Goal: Task Accomplishment & Management: Manage account settings

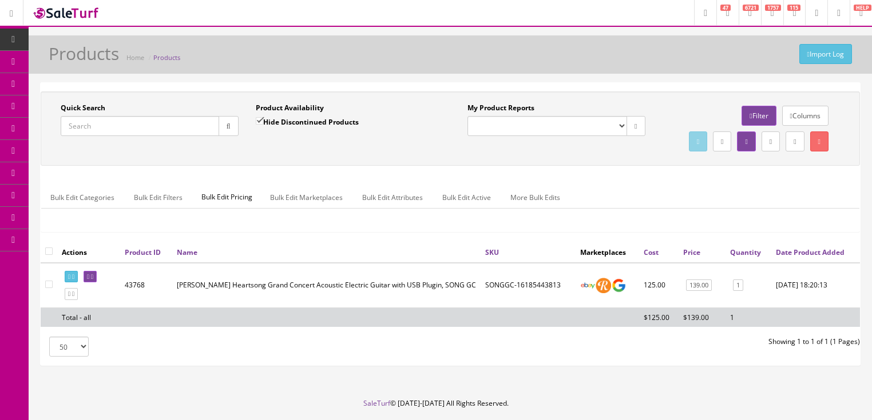
click at [614, 66] on div "Import Log Products Home Products" at bounding box center [450, 57] width 826 height 27
click at [172, 133] on input "Quick Search" at bounding box center [140, 126] width 158 height 20
click at [188, 96] on div "Quick Search Date From Product Availability Hide Discontinued Products Date To …" at bounding box center [450, 129] width 819 height 74
click at [85, 108] on label "Quick Search" at bounding box center [83, 108] width 45 height 10
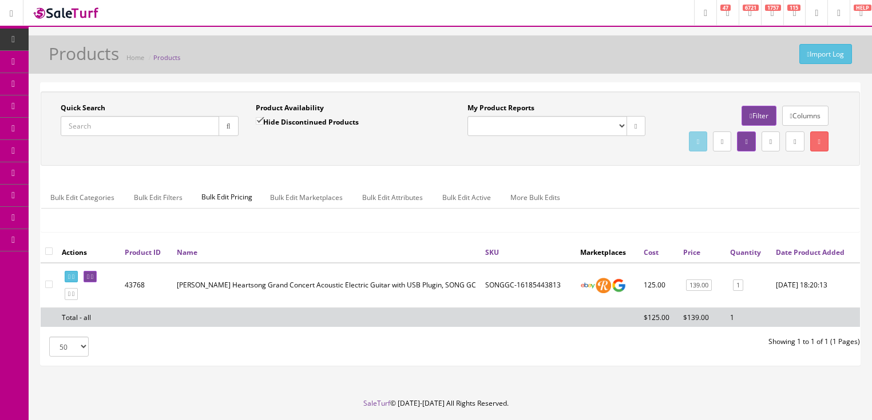
click at [85, 116] on input "Quick Search" at bounding box center [140, 126] width 158 height 20
click at [85, 108] on label "Quick Search" at bounding box center [83, 108] width 45 height 10
click at [85, 116] on input "Quick Search" at bounding box center [140, 126] width 158 height 20
click at [159, 96] on div "Quick Search Date From Product Availability Hide Discontinued Products Date To …" at bounding box center [450, 129] width 819 height 74
click at [388, 166] on div "Quick Search Date From Product Availability Hide Discontinued Products Date To …" at bounding box center [450, 129] width 819 height 74
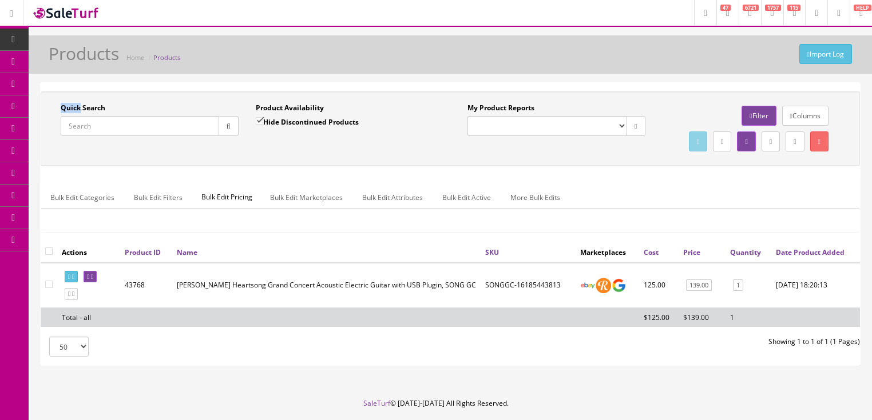
drag, startPoint x: 388, startPoint y: 183, endPoint x: 397, endPoint y: 181, distance: 10.0
click at [392, 166] on div "Quick Search Date From Product Availability Hide Discontinued Products Date To …" at bounding box center [450, 129] width 819 height 74
drag, startPoint x: 556, startPoint y: 167, endPoint x: 590, endPoint y: 173, distance: 34.3
click at [560, 154] on div "My Product Reports Market Errors (InStock) Summer of Sound Sale Columns Filter …" at bounding box center [653, 128] width 407 height 51
click at [623, 204] on div "Bulk Edit Categories Bulk Edit Filters Bulk Edit Pricing Bulk Edit Marketplaces…" at bounding box center [450, 205] width 818 height 54
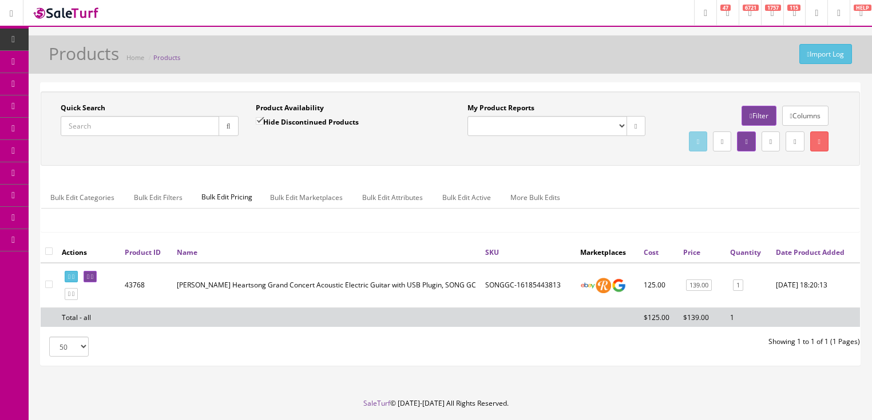
click at [189, 124] on input "Quick Search" at bounding box center [140, 126] width 158 height 20
click at [133, 133] on input "Quick Search" at bounding box center [140, 126] width 158 height 20
type input "B3PK"
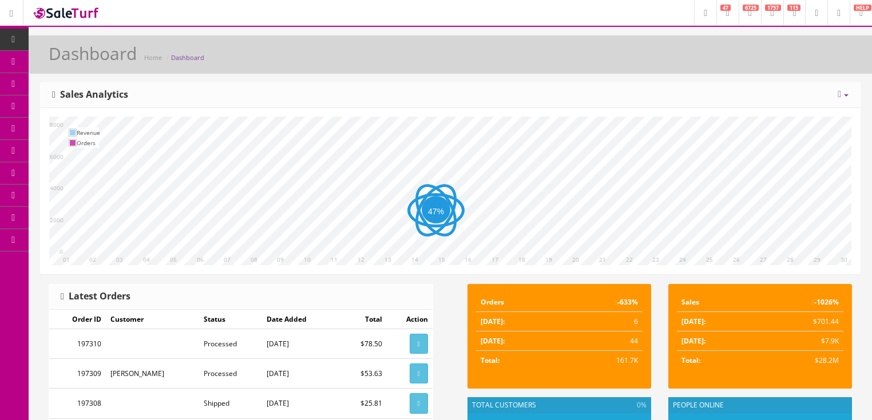
click at [60, 58] on icon at bounding box center [60, 61] width 12 height 9
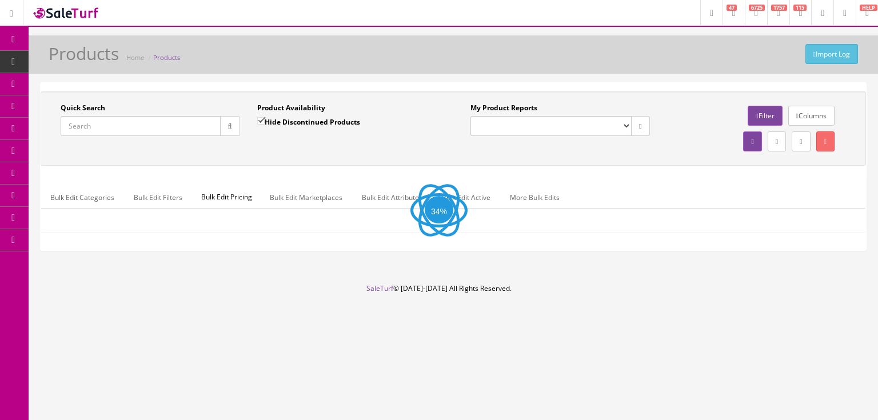
click at [154, 130] on input "Quick Search" at bounding box center [141, 126] width 160 height 20
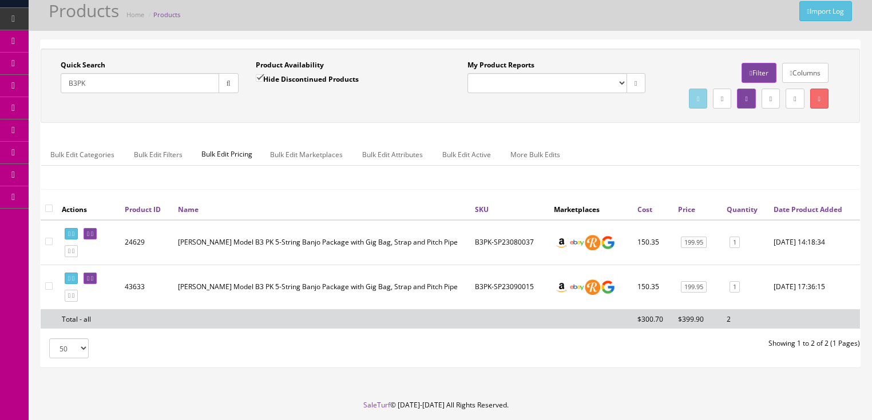
scroll to position [46, 0]
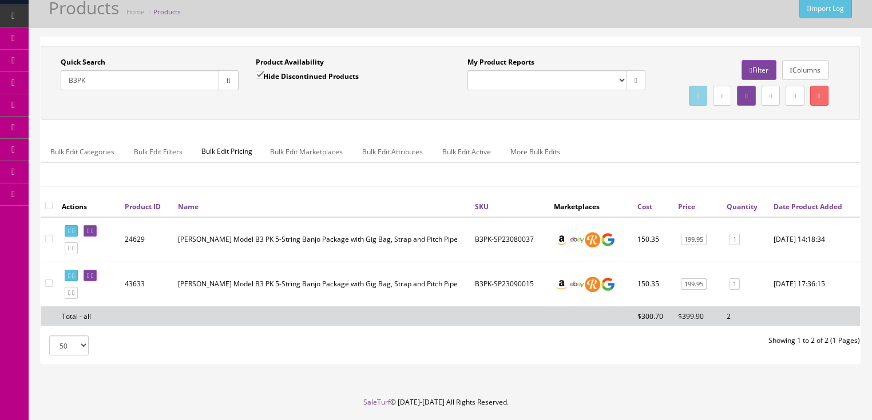
type input "B3PK"
click at [631, 159] on div "Bulk Edit Categories Bulk Edit Filters Bulk Edit Pricing Bulk Edit Marketplaces…" at bounding box center [450, 159] width 818 height 54
click at [667, 153] on div "Quick Search B3PK Date From Product Availability Hide Discontinued Products Dat…" at bounding box center [450, 121] width 819 height 150
click at [106, 177] on div "Bulk Edit Categories Bulk Edit Filters Bulk Edit Pricing Bulk Edit Marketplaces…" at bounding box center [450, 159] width 818 height 37
click at [69, 237] on link at bounding box center [71, 231] width 13 height 12
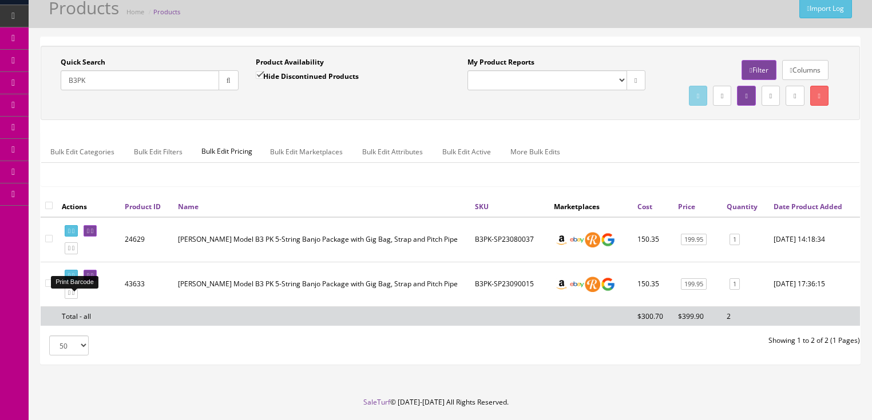
click at [73, 282] on link at bounding box center [71, 276] width 13 height 12
click at [49, 217] on th at bounding box center [49, 206] width 17 height 21
click at [49, 209] on input "checkbox" at bounding box center [48, 205] width 7 height 7
checkbox input "true"
checkbox input"] "true"
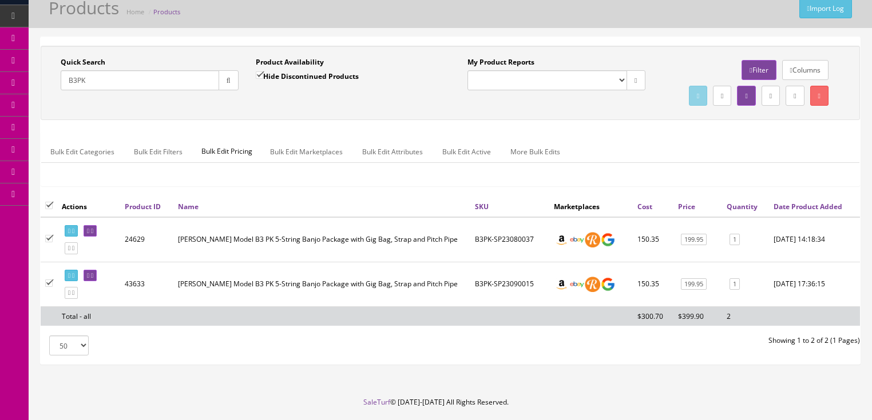
checkbox input"] "true"
click at [85, 78] on input "B3PK" at bounding box center [140, 80] width 158 height 20
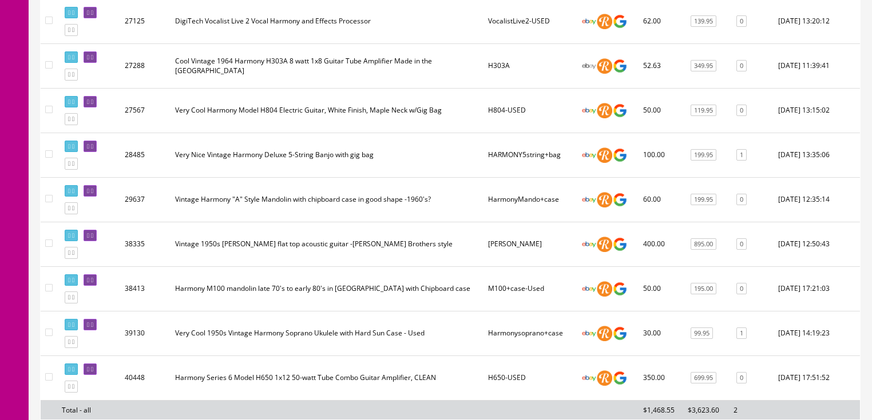
scroll to position [412, 0]
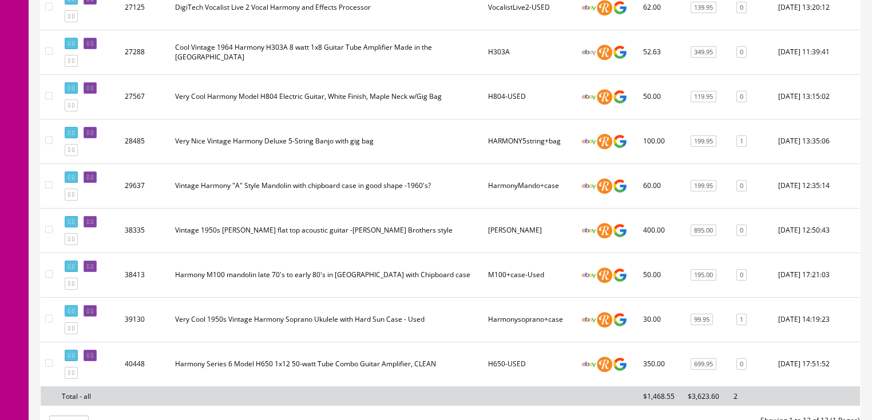
type input "Harmony"
click at [500, 253] on td "Roy-Smeck" at bounding box center [529, 230] width 93 height 45
click at [377, 164] on td "Very Nice Vintage Harmony Deluxe 5-String Banjo with gig bag" at bounding box center [326, 141] width 313 height 45
drag, startPoint x: 377, startPoint y: 169, endPoint x: 323, endPoint y: 153, distance: 56.1
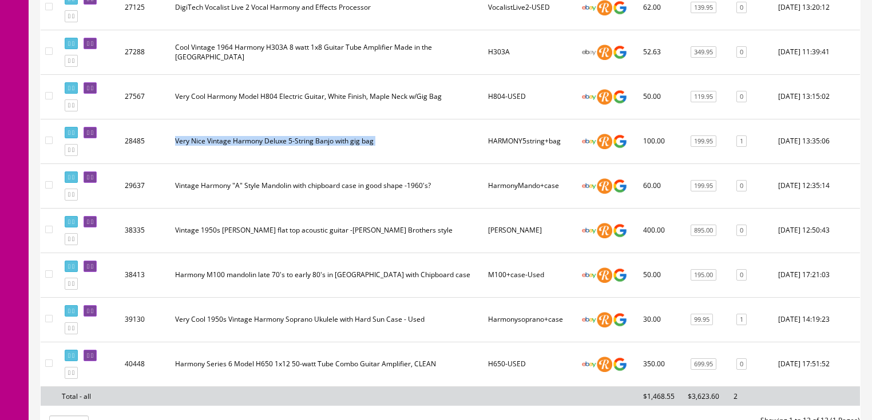
click at [376, 164] on td "Very Nice Vintage Harmony Deluxe 5-String Banjo with gig bag" at bounding box center [326, 141] width 313 height 45
click at [291, 142] on td "Very Nice Vintage Harmony Deluxe 5-String Banjo with gig bag" at bounding box center [326, 141] width 313 height 45
drag, startPoint x: 46, startPoint y: 163, endPoint x: 86, endPoint y: 154, distance: 41.1
click at [46, 144] on input"] "checkbox" at bounding box center [48, 140] width 7 height 7
checkbox input"] "true"
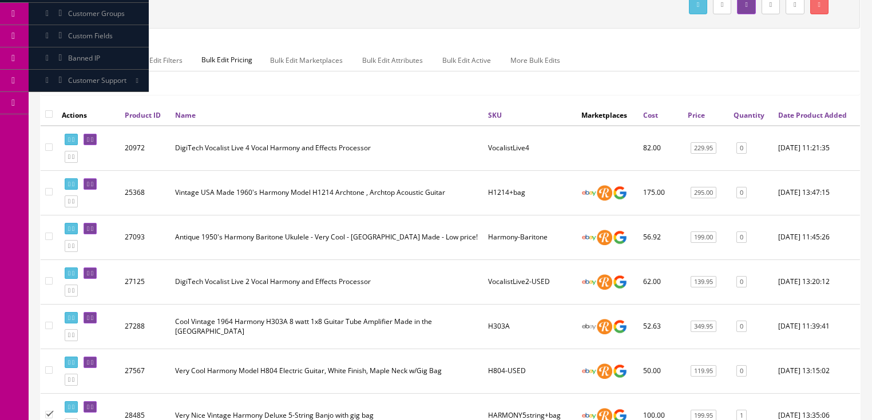
click at [496, 105] on div "Quick Search Harmony Date From Product Availability Hide Discontinued Products …" at bounding box center [450, 29] width 819 height 150
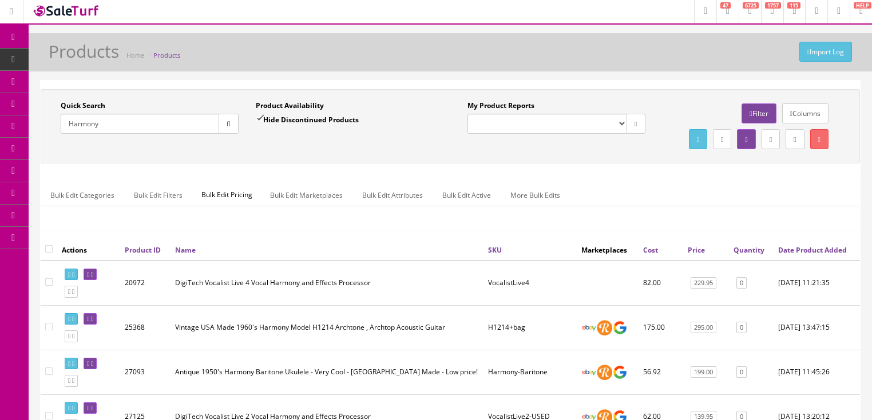
scroll to position [0, 0]
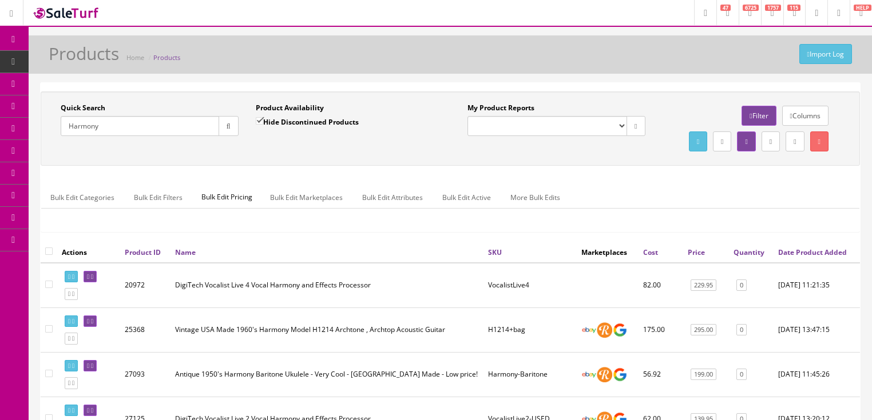
drag, startPoint x: 176, startPoint y: 132, endPoint x: 175, endPoint y: 137, distance: 5.8
click at [176, 132] on input "Harmony" at bounding box center [140, 126] width 158 height 20
click at [175, 137] on div "Quick Search Harmony Date From" at bounding box center [149, 124] width 195 height 42
click at [172, 133] on input "Harmony" at bounding box center [140, 126] width 158 height 20
click at [172, 132] on input "Harmony" at bounding box center [140, 126] width 158 height 20
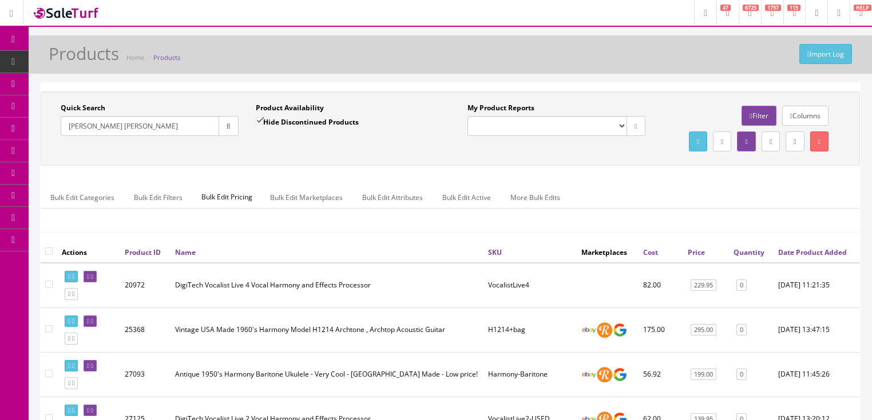
type input "Loar Mandolin"
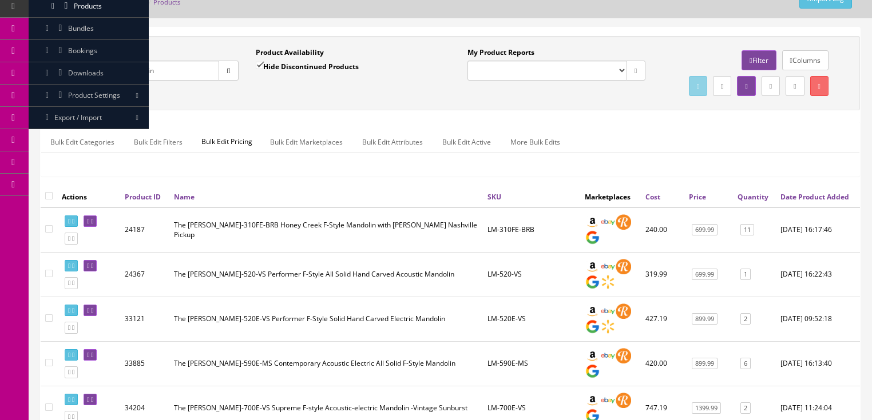
scroll to position [46, 0]
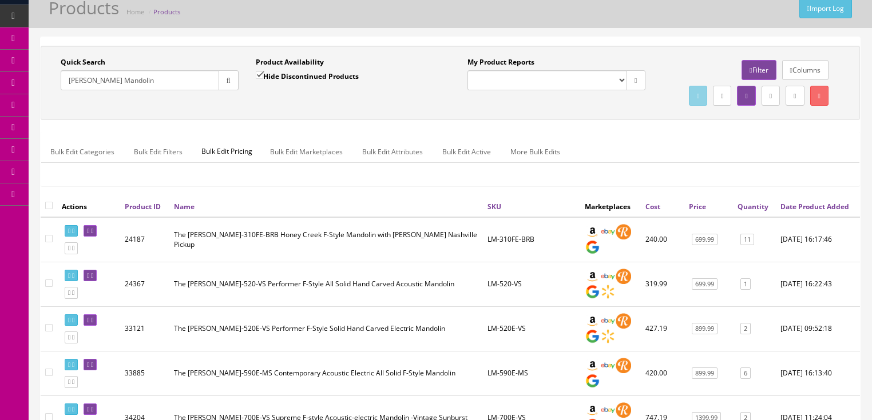
click at [185, 84] on input "Loar Mandolin" at bounding box center [140, 80] width 158 height 20
click at [188, 84] on input "Loar Mandolin" at bounding box center [140, 80] width 158 height 20
click at [192, 81] on input "Quick Search" at bounding box center [140, 80] width 158 height 20
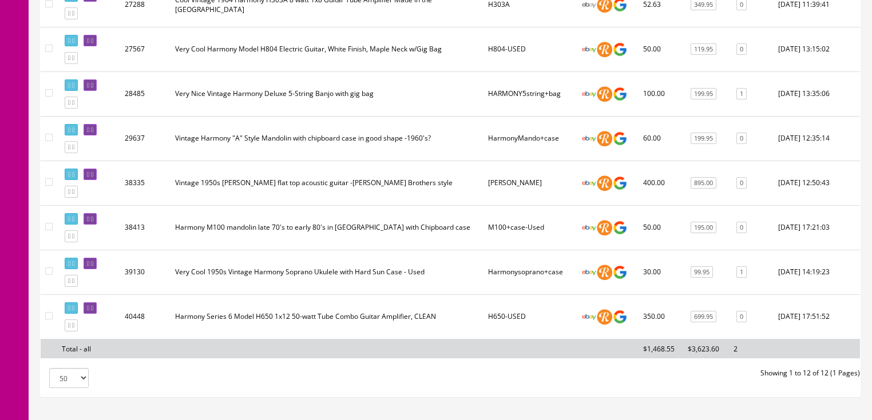
scroll to position [451, 0]
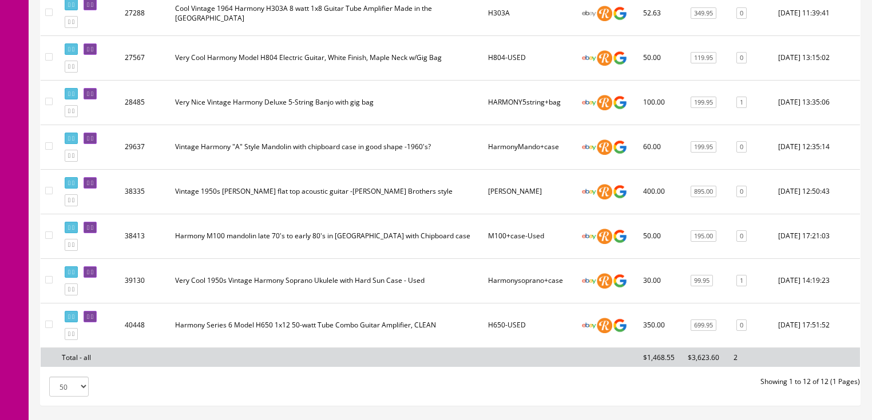
type input "harmony"
click at [50, 105] on input"] "checkbox" at bounding box center [48, 101] width 7 height 7
checkbox input"] "true"
click at [74, 100] on link at bounding box center [71, 94] width 13 height 12
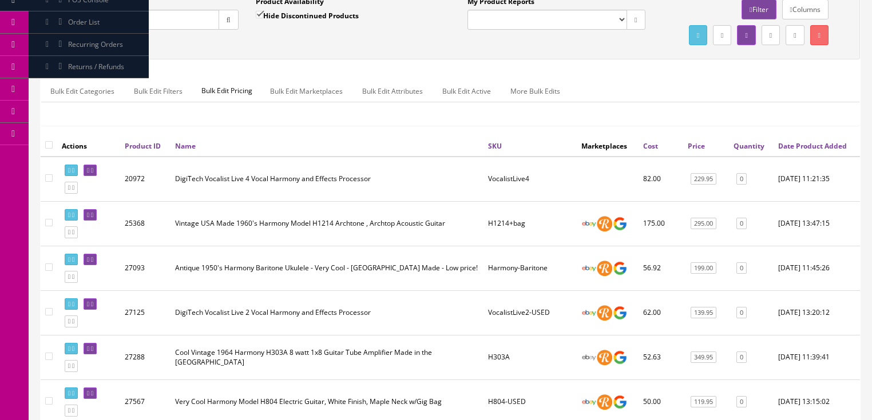
scroll to position [85, 0]
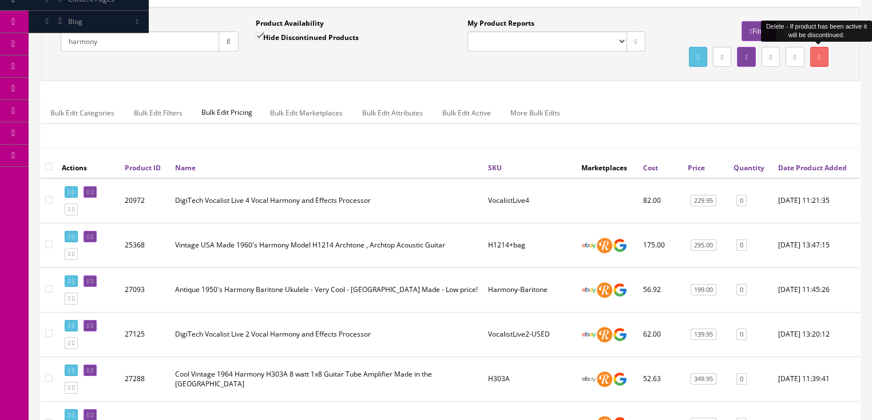
click at [820, 59] on link at bounding box center [819, 57] width 18 height 20
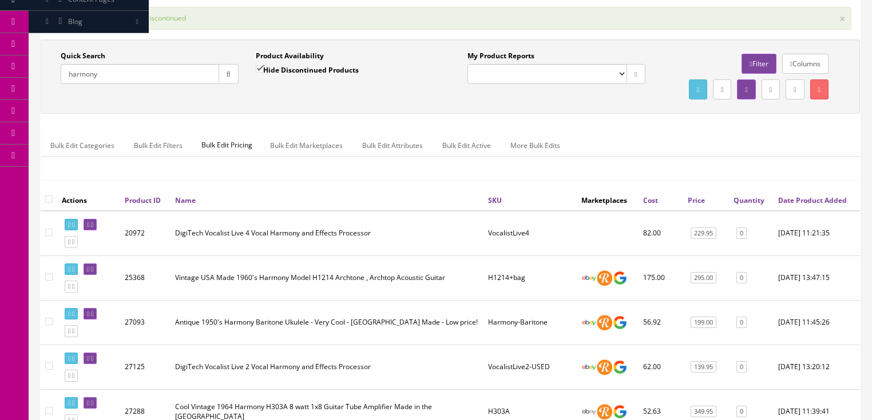
click at [617, 102] on div "My Product Reports Market Errors (InStock) Summer of Sound Sale Columns Filter …" at bounding box center [653, 76] width 407 height 51
click at [118, 71] on input "harmony" at bounding box center [140, 74] width 158 height 20
click at [117, 71] on input "harmony" at bounding box center [140, 74] width 158 height 20
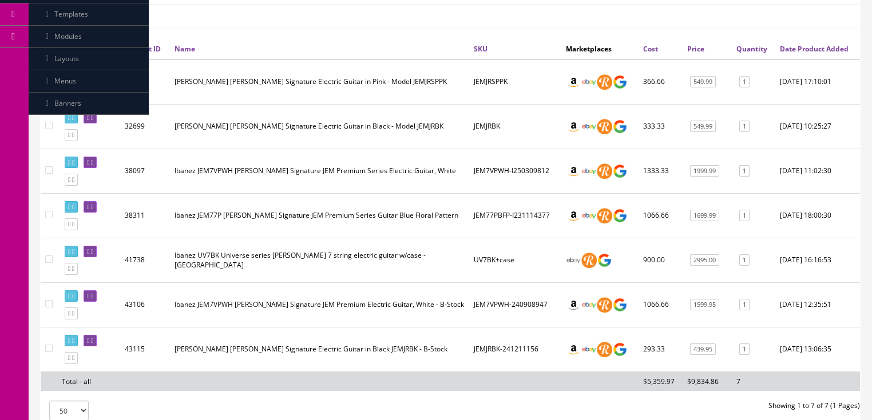
scroll to position [268, 0]
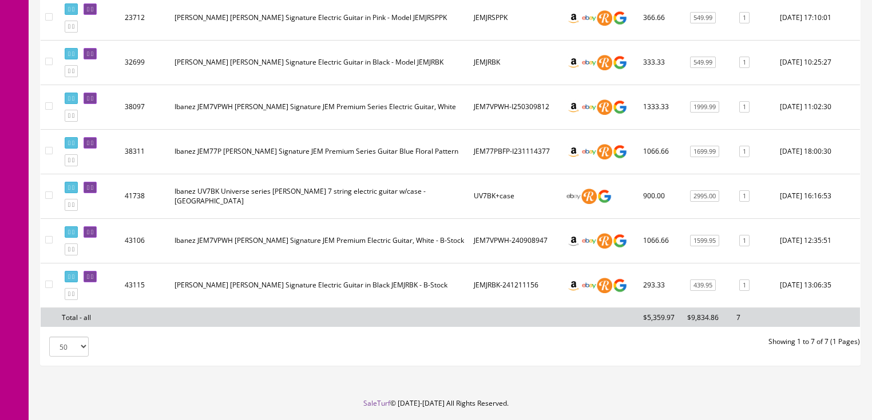
type input "Ibanez Steve Vai"
click at [492, 262] on td "JEM7VPWH-240908947" at bounding box center [515, 240] width 92 height 45
click at [506, 208] on td "UV7BK+case" at bounding box center [515, 196] width 92 height 45
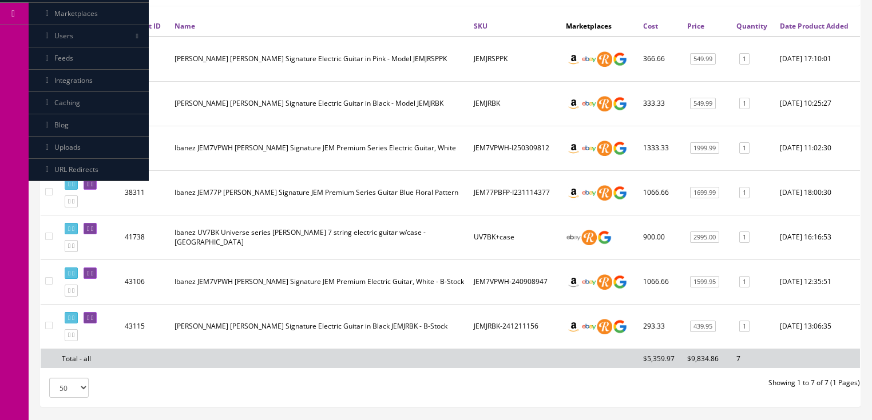
scroll to position [222, 0]
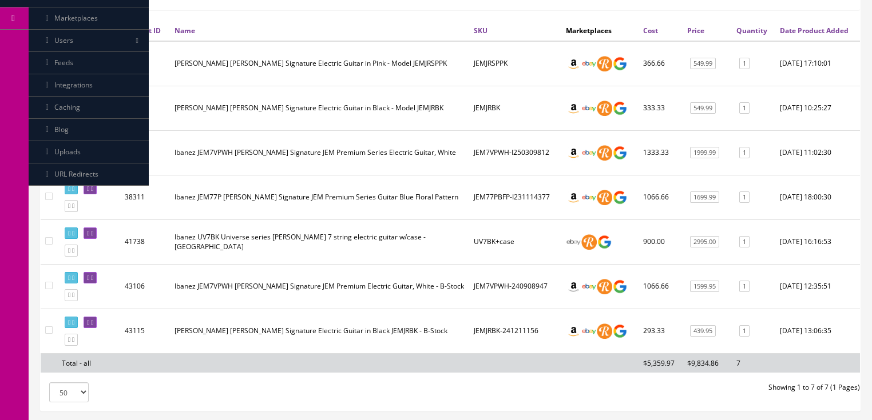
click at [480, 308] on td "JEM7VPWH-240908947" at bounding box center [515, 286] width 92 height 45
click at [499, 303] on td "JEM7VPWH-240908947" at bounding box center [515, 286] width 92 height 45
click at [66, 284] on link at bounding box center [71, 278] width 13 height 12
click at [48, 289] on input"] "checkbox" at bounding box center [48, 285] width 7 height 7
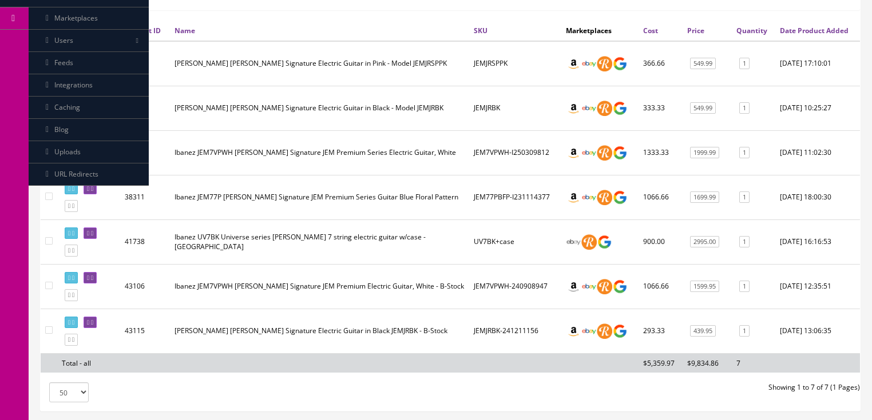
checkbox input"] "true"
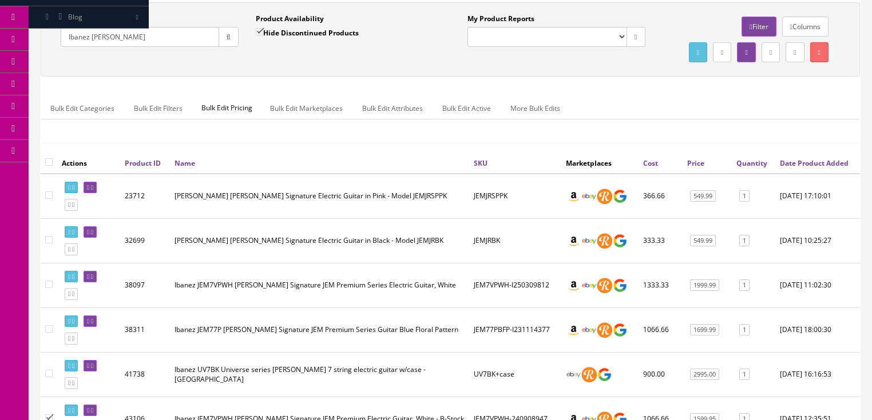
scroll to position [85, 0]
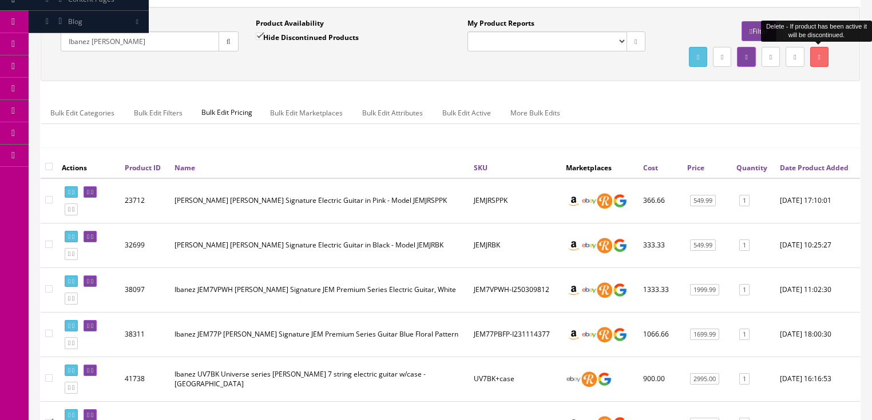
click at [821, 59] on link at bounding box center [819, 57] width 18 height 20
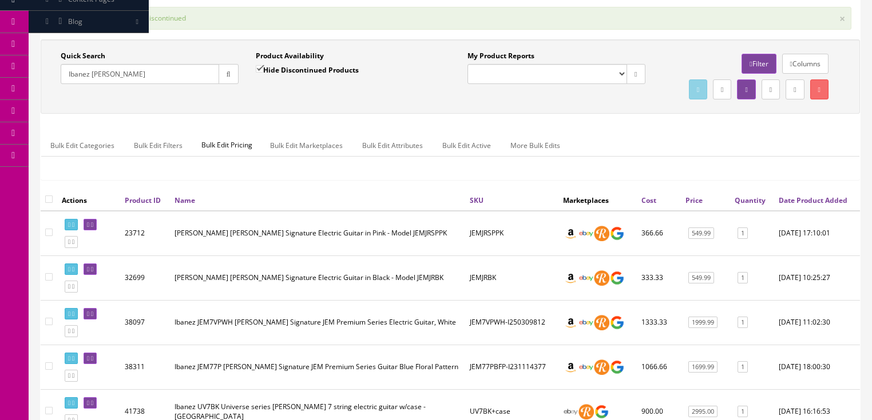
click at [149, 73] on input "Ibanez Steve Vai" at bounding box center [140, 74] width 158 height 20
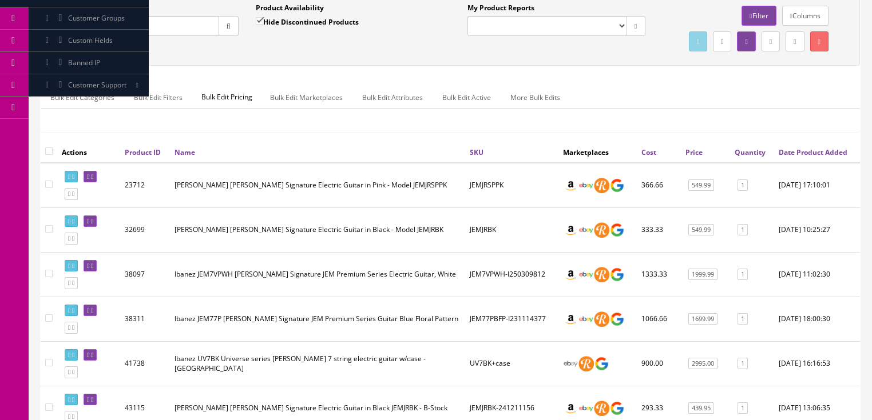
scroll to position [130, 0]
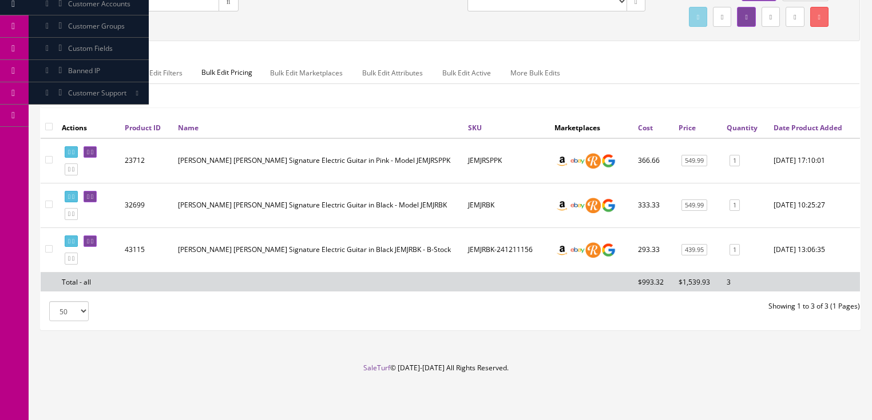
type input "jemjr"
click at [48, 253] on input"] "checkbox" at bounding box center [48, 248] width 7 height 7
checkbox input"] "true"
click at [74, 245] on icon at bounding box center [73, 241] width 2 height 6
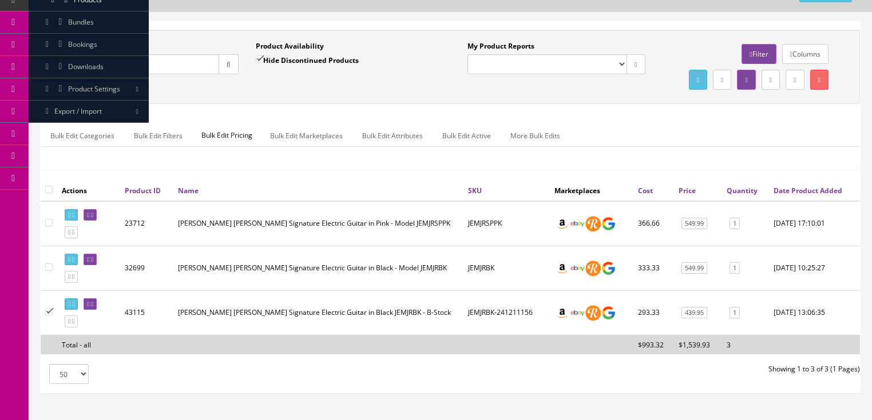
scroll to position [55, 0]
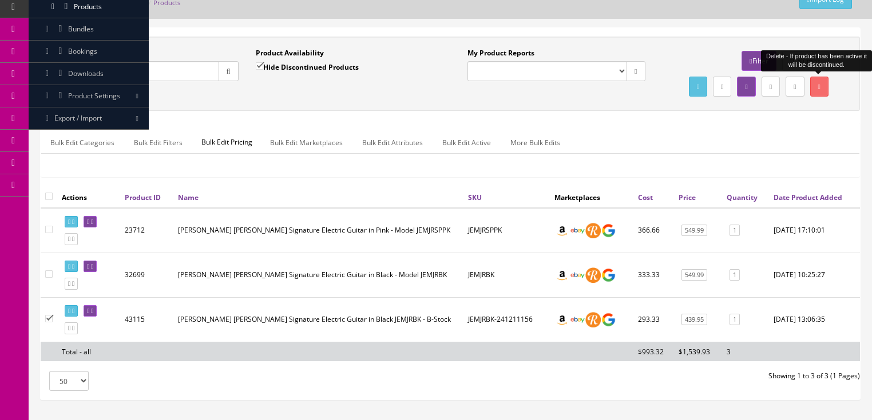
click at [813, 82] on link at bounding box center [819, 87] width 18 height 20
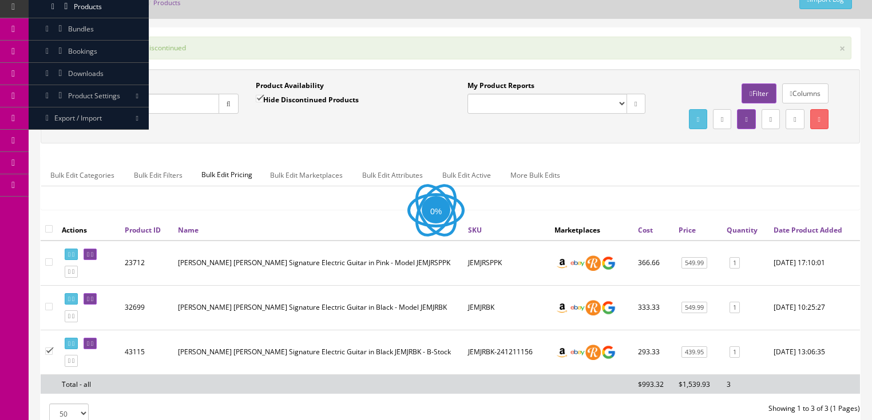
click at [102, 104] on input "jemjr" at bounding box center [140, 104] width 158 height 20
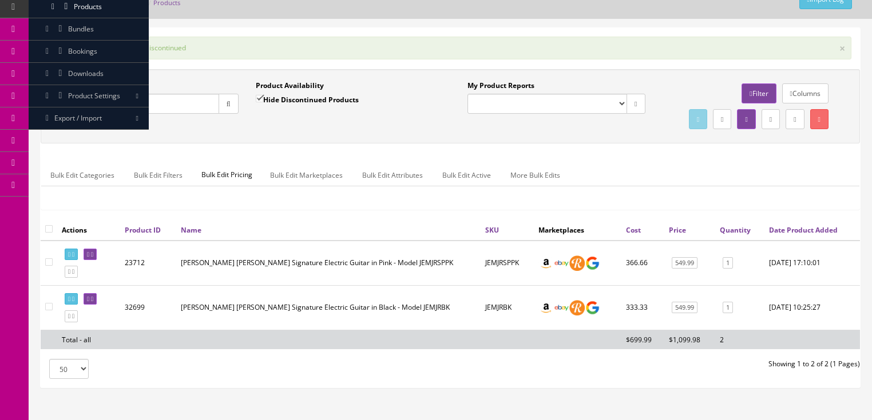
type input "Marshall"
drag, startPoint x: 268, startPoint y: 119, endPoint x: 256, endPoint y: 112, distance: 13.3
click at [268, 119] on div "Product Availability Hide Discontinued Products Date To" at bounding box center [344, 102] width 195 height 42
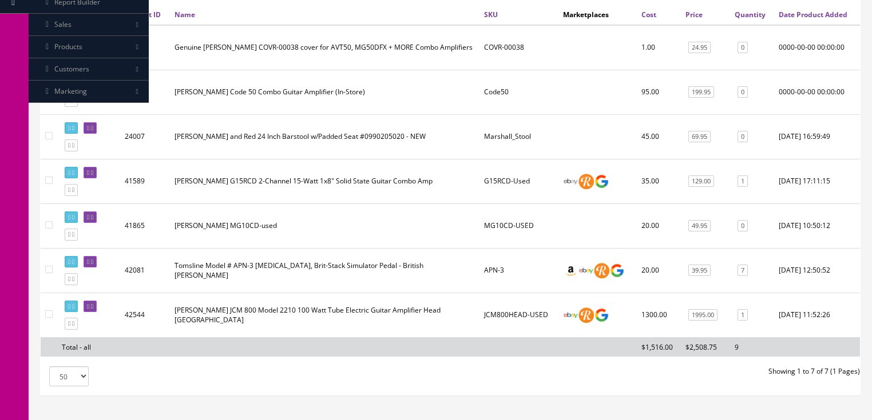
scroll to position [284, 0]
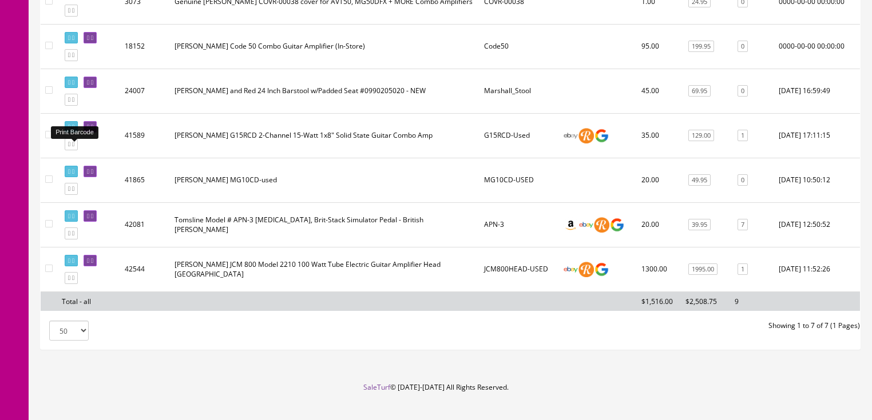
click at [74, 130] on icon at bounding box center [73, 127] width 2 height 6
click at [52, 138] on input"] "checkbox" at bounding box center [48, 134] width 7 height 7
checkbox input"] "true"
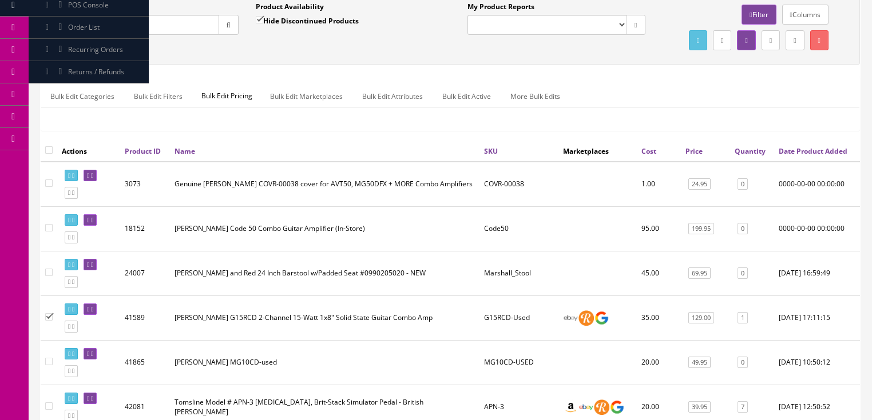
scroll to position [101, 0]
click at [810, 42] on link at bounding box center [819, 41] width 18 height 20
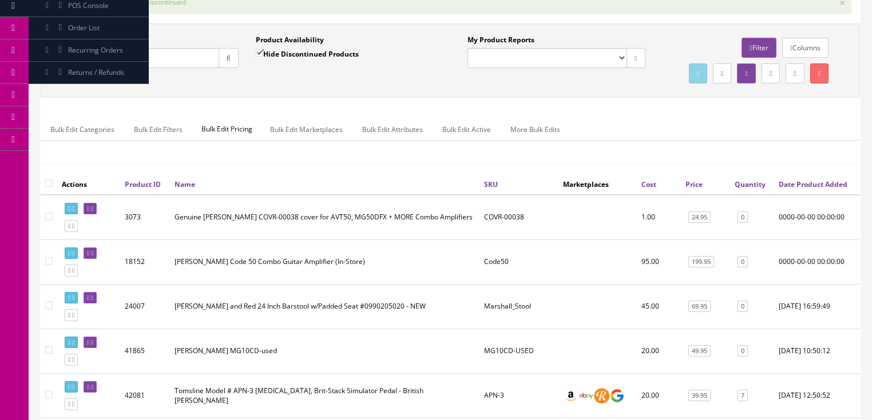
click at [144, 53] on input "Marshall" at bounding box center [140, 58] width 158 height 20
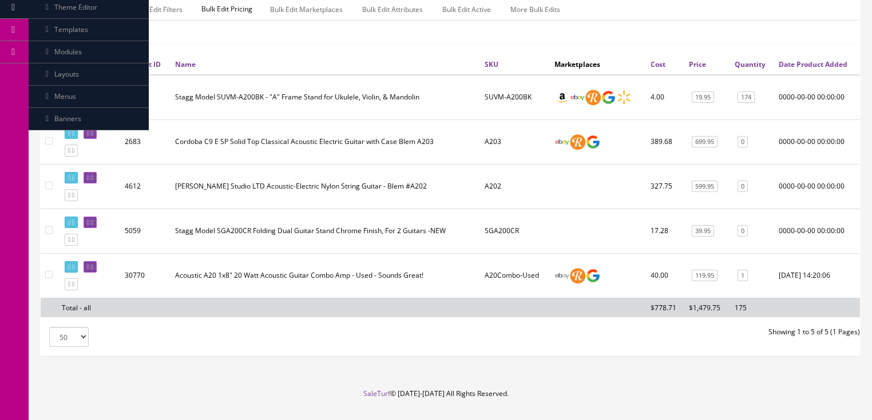
scroll to position [192, 0]
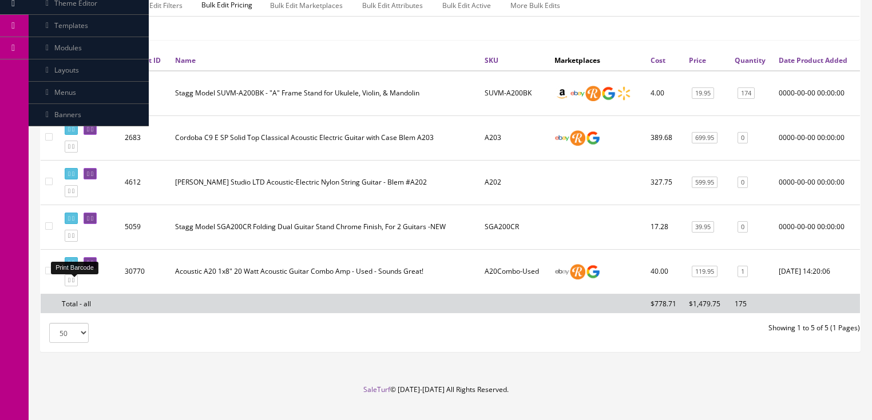
type input "A20"
click at [78, 269] on link at bounding box center [71, 263] width 13 height 12
click at [51, 275] on input"] "checkbox" at bounding box center [48, 270] width 7 height 7
checkbox input"] "true"
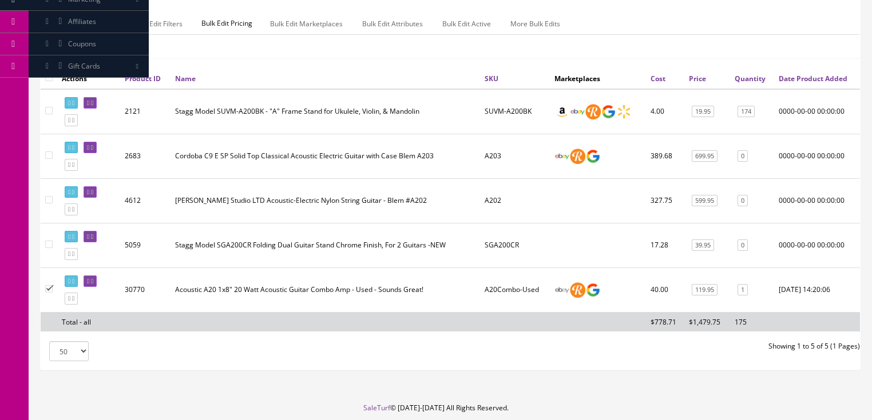
scroll to position [101, 0]
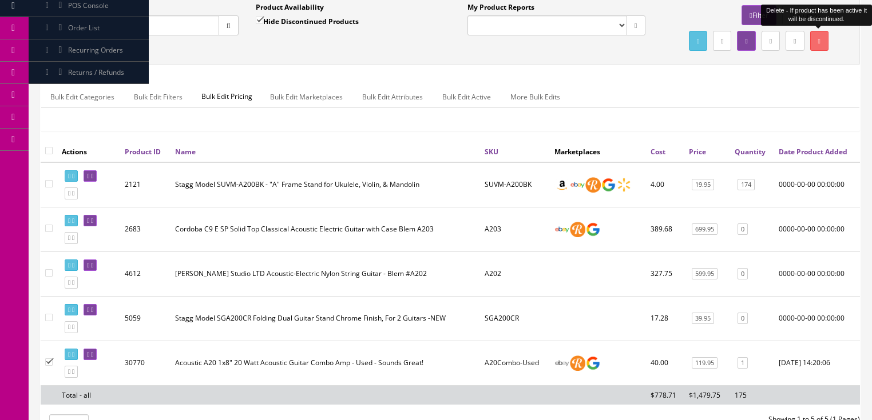
drag, startPoint x: 825, startPoint y: 46, endPoint x: 819, endPoint y: 46, distance: 5.7
click at [824, 46] on link at bounding box center [819, 41] width 18 height 20
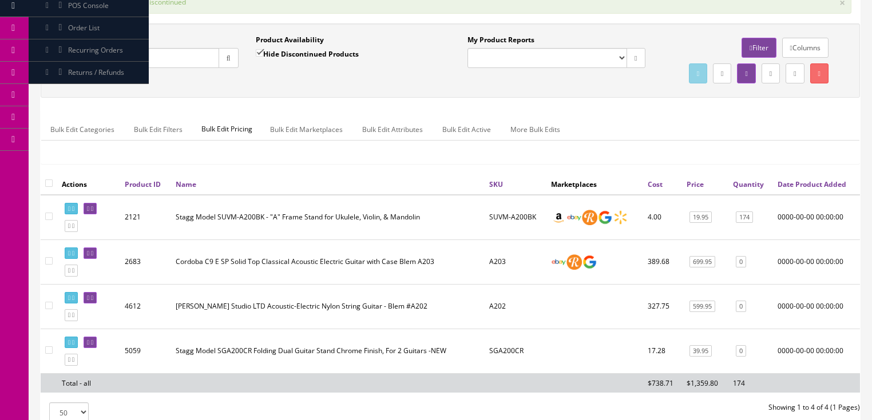
click at [206, 59] on input "A20" at bounding box center [140, 58] width 158 height 20
click at [203, 59] on input "A20" at bounding box center [140, 58] width 158 height 20
drag, startPoint x: 203, startPoint y: 59, endPoint x: 193, endPoint y: 59, distance: 9.7
click at [201, 59] on input "A20" at bounding box center [140, 58] width 158 height 20
type input "A"
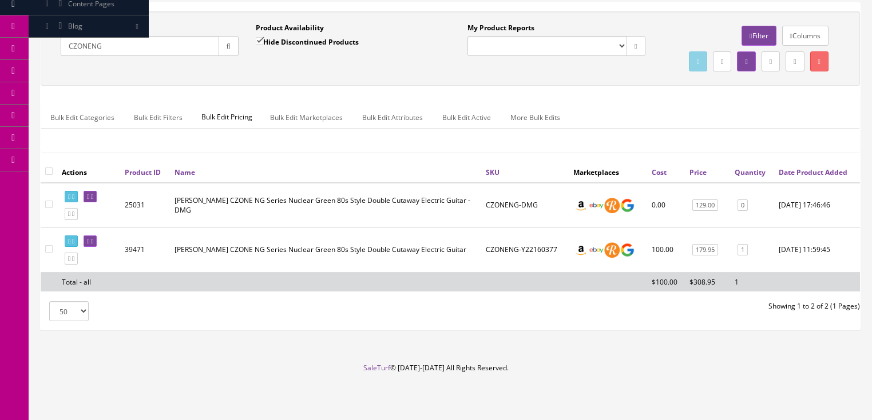
type input "CZONENG"
click at [529, 256] on td "CZONENG-Y22160377" at bounding box center [524, 250] width 87 height 45
click at [564, 268] on td "CZONENG-Y22160377" at bounding box center [524, 250] width 87 height 45
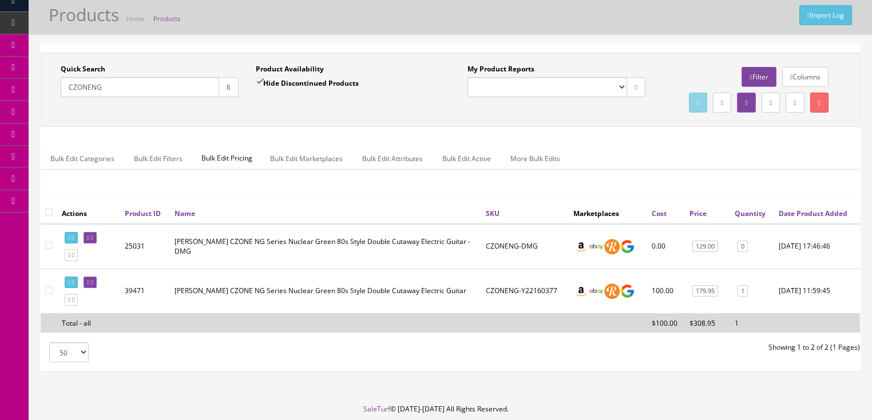
scroll to position [11, 0]
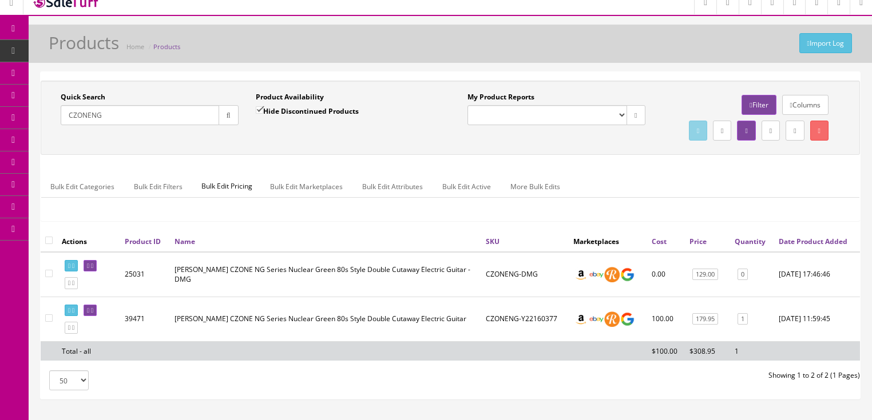
click at [194, 118] on input "CZONENG" at bounding box center [140, 115] width 158 height 20
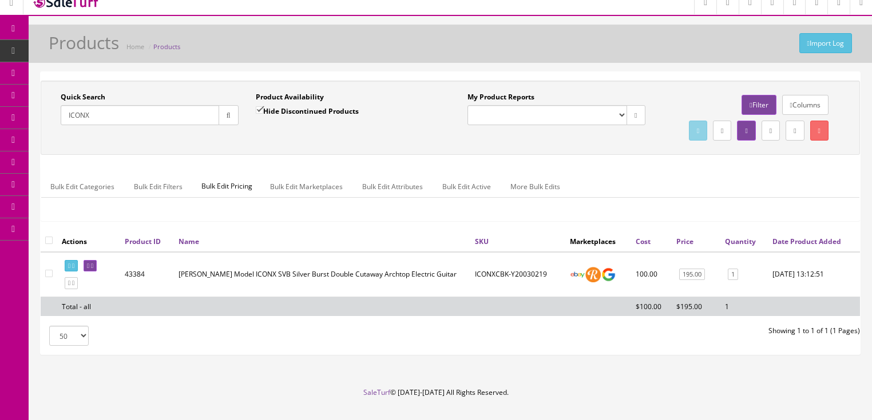
type input "ICONX"
click at [450, 297] on td "Dean Model ICONX SVB Silver Burst Double Cutaway Archtop Electric Guitar" at bounding box center [322, 274] width 296 height 45
click at [518, 297] on td "ICONXCBK-Y20030219" at bounding box center [517, 274] width 95 height 45
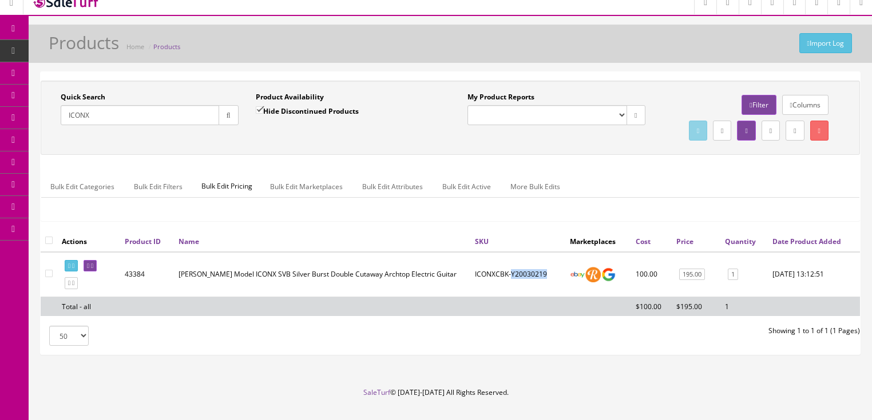
click at [518, 297] on td "ICONXCBK-Y20030219" at bounding box center [517, 274] width 95 height 45
click at [496, 297] on td "ICONXCBK-Y20030219" at bounding box center [517, 274] width 95 height 45
drag, startPoint x: 496, startPoint y: 297, endPoint x: 502, endPoint y: 299, distance: 5.8
click at [496, 297] on td "ICONXCBK-Y20030219" at bounding box center [517, 274] width 95 height 45
click at [519, 297] on td "ICONXCBK-Y20030219" at bounding box center [517, 274] width 95 height 45
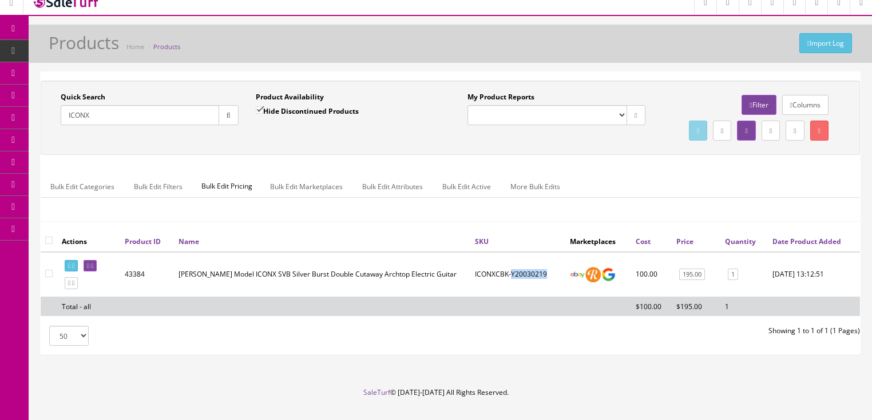
click at [519, 297] on td "ICONXCBK-Y20030219" at bounding box center [517, 274] width 95 height 45
click at [518, 297] on td "ICONXCBK-Y20030219" at bounding box center [517, 274] width 95 height 45
click at [93, 269] on icon at bounding box center [92, 266] width 2 height 6
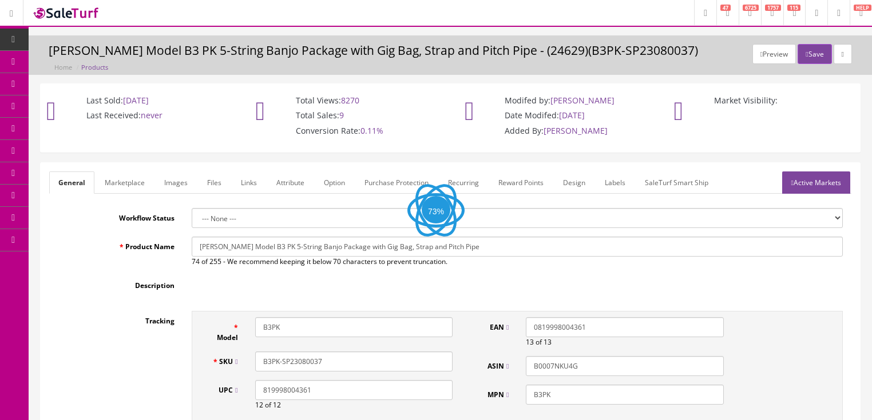
click at [175, 184] on link "Images" at bounding box center [176, 183] width 42 height 22
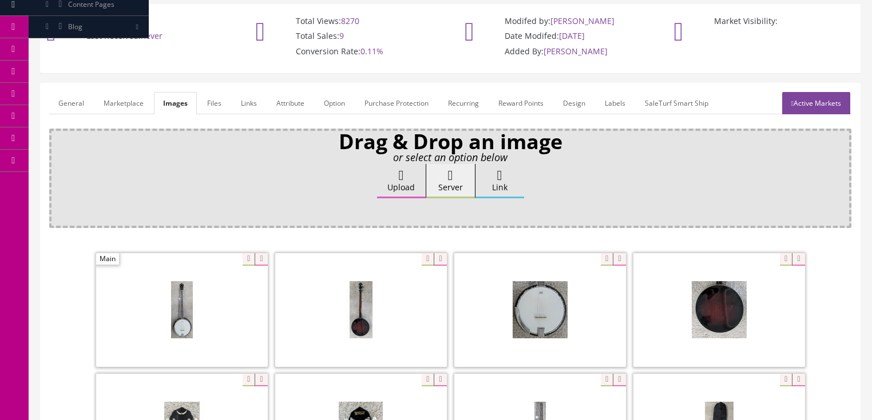
scroll to position [46, 0]
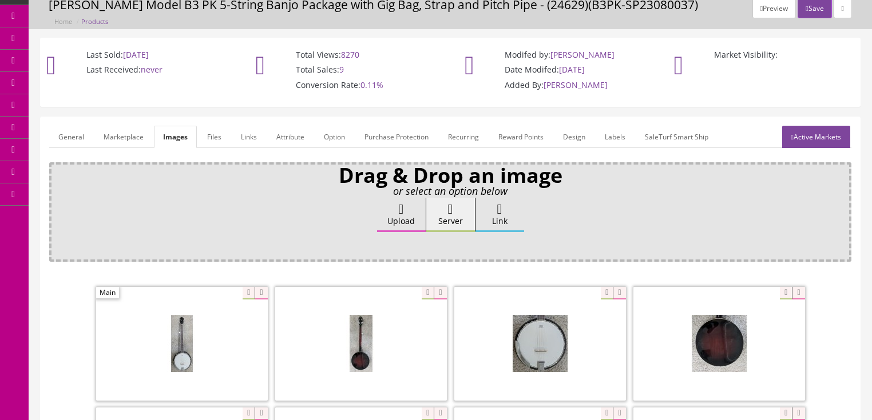
click at [78, 133] on link "General" at bounding box center [71, 137] width 44 height 22
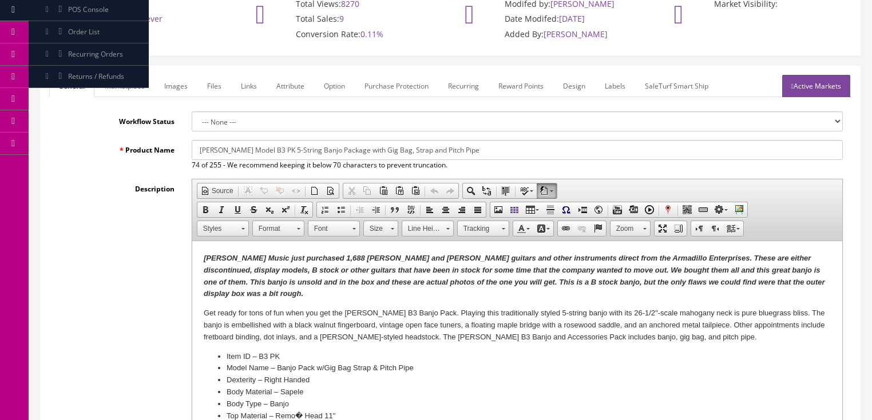
scroll to position [92, 0]
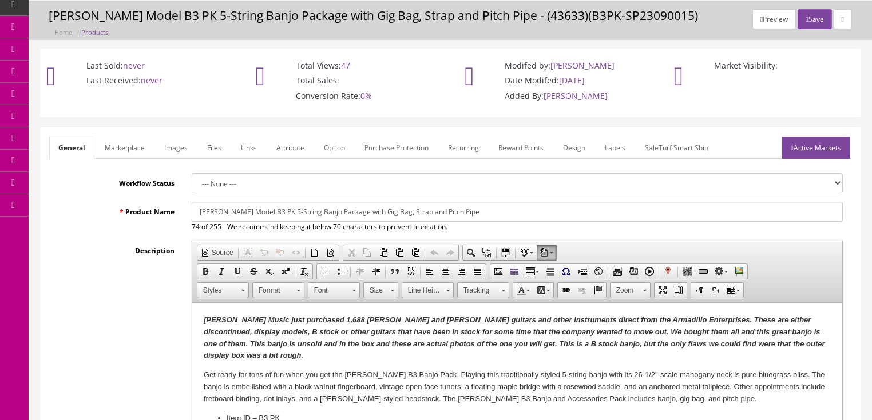
scroll to position [92, 0]
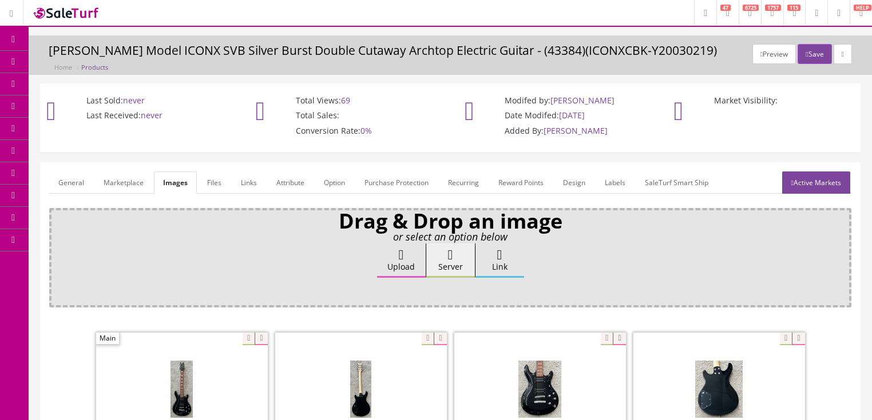
click at [82, 61] on span "Products" at bounding box center [82, 62] width 28 height 10
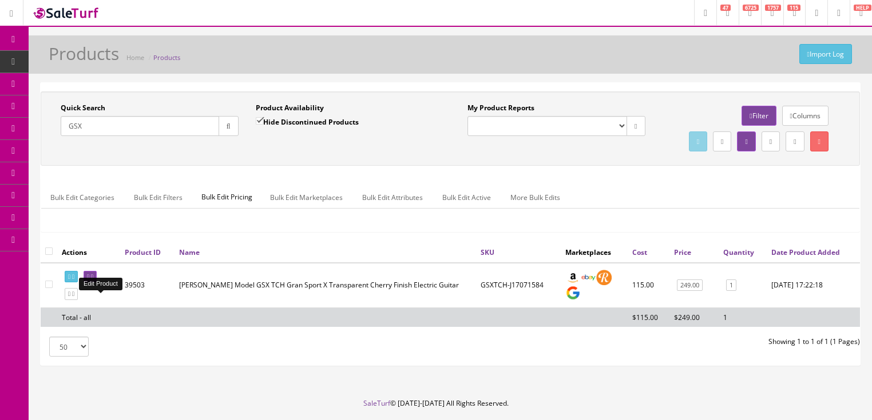
type input "GSX"
click at [89, 280] on icon at bounding box center [88, 277] width 2 height 6
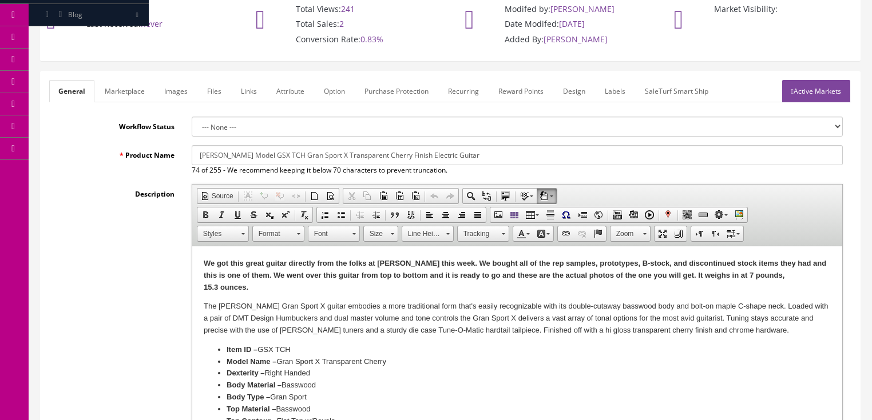
scroll to position [46, 0]
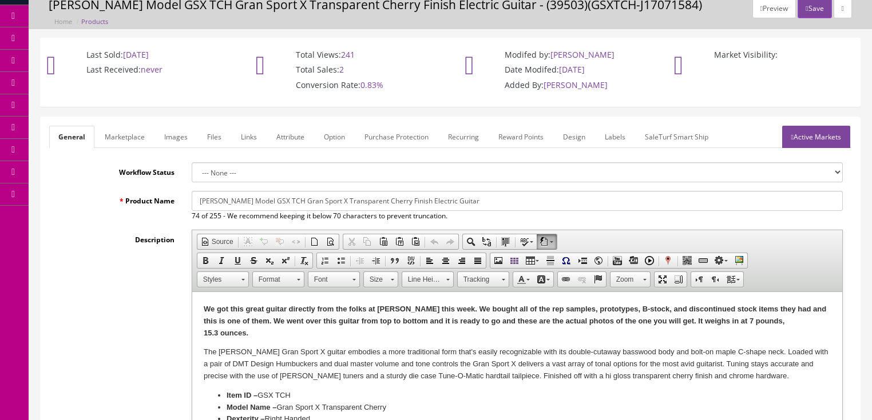
click at [62, 15] on icon at bounding box center [60, 15] width 12 height 9
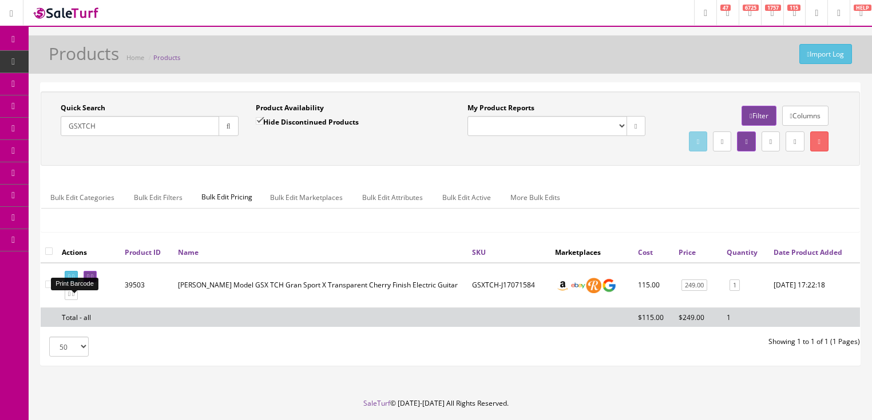
type input "GSXTCH"
click at [75, 283] on link at bounding box center [71, 277] width 13 height 12
click at [50, 255] on input "checkbox" at bounding box center [48, 251] width 7 height 7
checkbox input "true"
checkbox input"] "true"
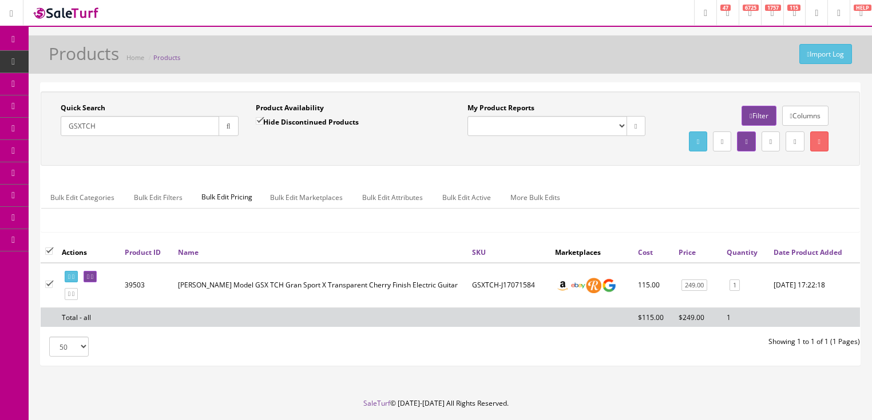
click at [824, 166] on div "Quick Search GSXTCH Date From Product Availability Hide Discontinued Products D…" at bounding box center [450, 129] width 819 height 74
click at [822, 144] on link at bounding box center [819, 142] width 18 height 20
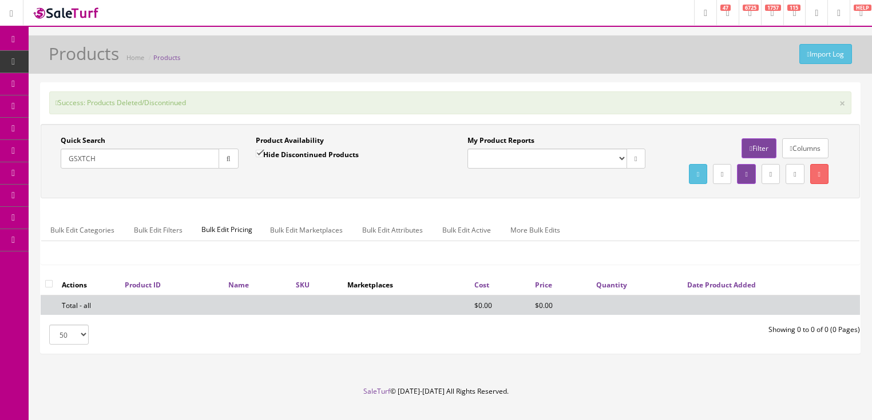
drag, startPoint x: 270, startPoint y: 149, endPoint x: 287, endPoint y: 162, distance: 21.2
click at [270, 150] on label "Hide Discontinued Products" at bounding box center [307, 154] width 103 height 11
click at [263, 150] on input "Hide Discontinued Products" at bounding box center [259, 153] width 7 height 7
checkbox input "false"
click at [329, 187] on div "Quick Search GSXTCH Date From Product Availability Hide Discontinued Products D…" at bounding box center [449, 161] width 813 height 51
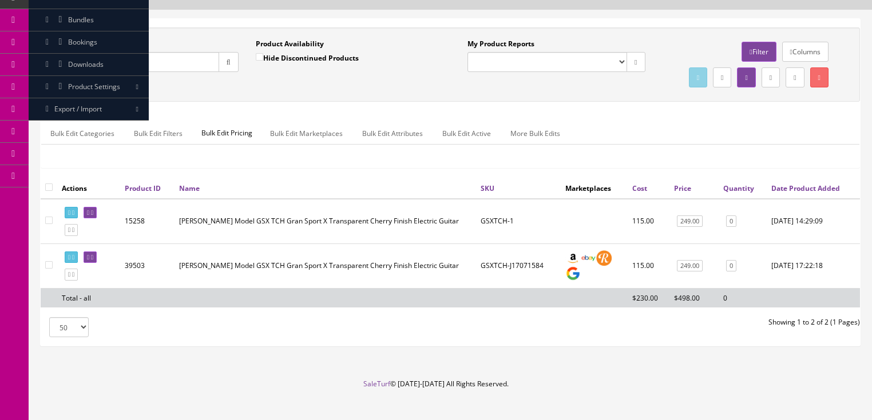
scroll to position [92, 0]
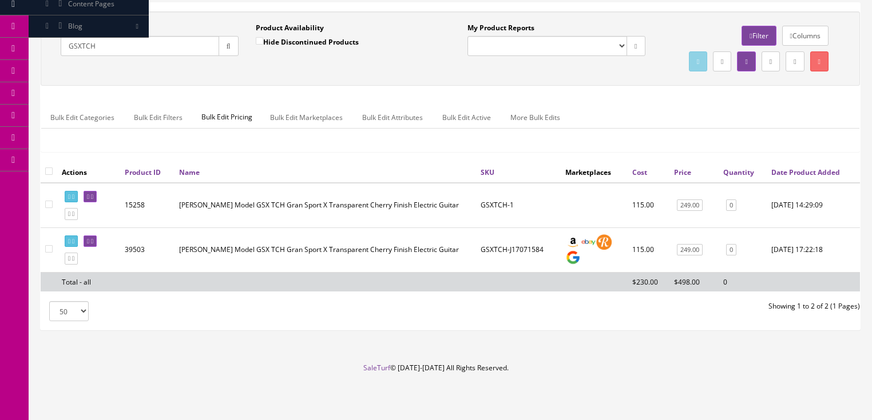
click at [735, 112] on div "Bulk Edit Categories Bulk Edit Filters Bulk Edit Pricing Bulk Edit Marketplaces…" at bounding box center [450, 125] width 818 height 54
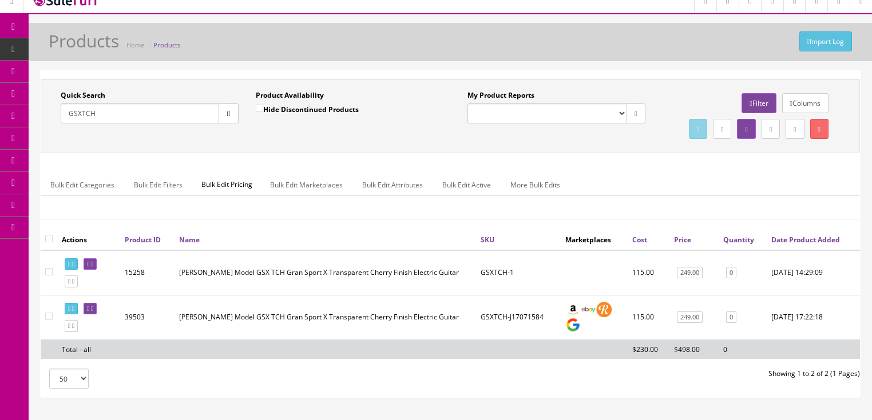
scroll to position [0, 0]
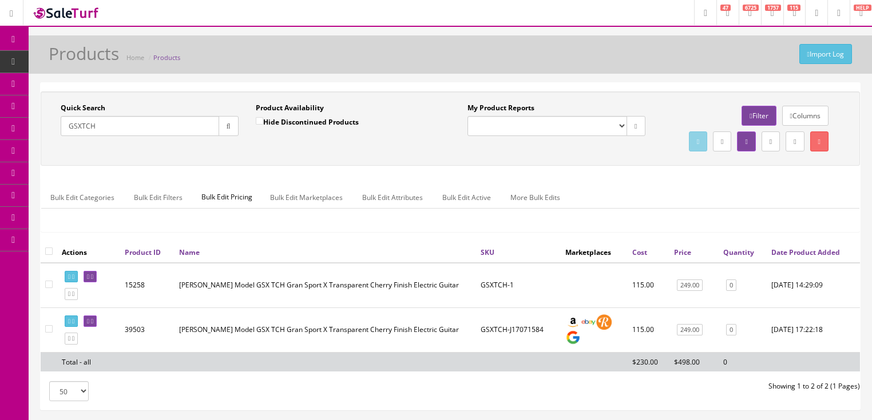
click at [108, 130] on input "GSXTCH" at bounding box center [140, 126] width 158 height 20
click at [108, 129] on input "GSXTCH" at bounding box center [140, 126] width 158 height 20
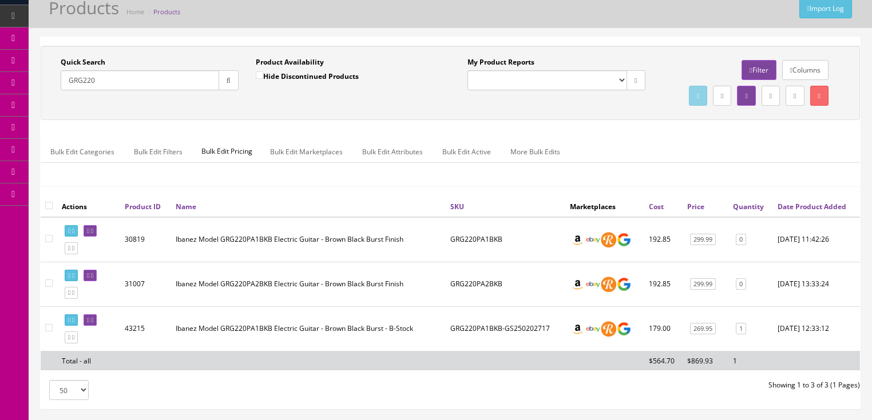
scroll to position [46, 0]
type input "GRG220"
click at [511, 351] on td "GRG220PA1BKB-GS250202717" at bounding box center [505, 329] width 120 height 45
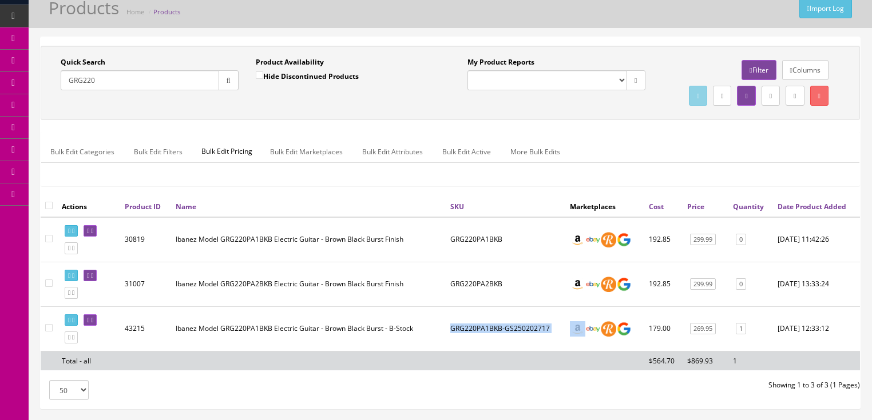
click at [515, 349] on td "GRG220PA1BKB-GS250202717" at bounding box center [505, 329] width 120 height 45
click at [515, 348] on td "GRG220PA1BKB-GS250202717" at bounding box center [505, 329] width 120 height 45
click at [517, 343] on td "GRG220PA1BKB-GS250202717" at bounding box center [505, 329] width 120 height 45
click at [517, 342] on td "GRG220PA1BKB-GS250202717" at bounding box center [505, 329] width 120 height 45
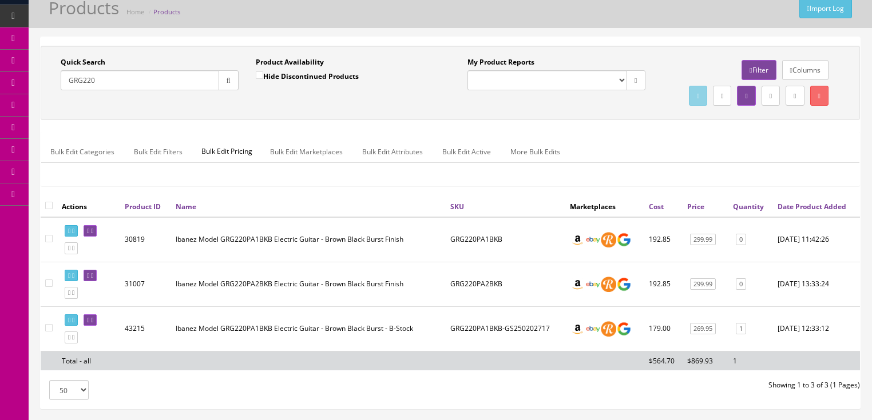
click at [483, 351] on td "GRG220PA1BKB-GS250202717" at bounding box center [505, 329] width 120 height 45
click at [181, 81] on input "GRG220" at bounding box center [140, 80] width 158 height 20
click at [179, 80] on input "GRG220" at bounding box center [140, 80] width 158 height 20
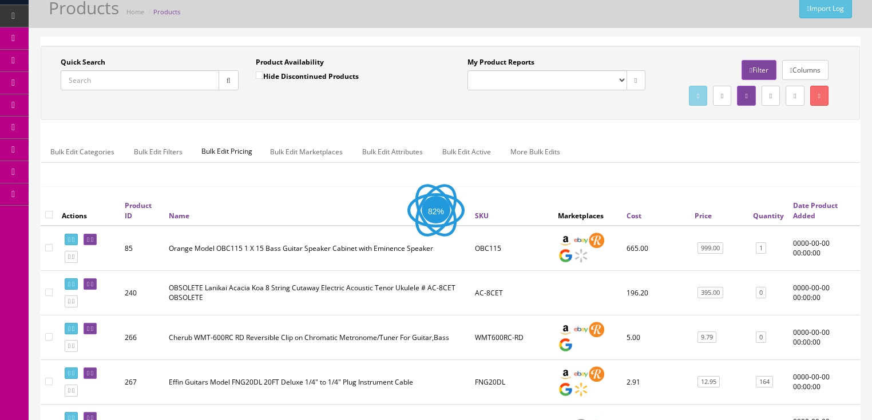
click at [197, 83] on input "Quick Search" at bounding box center [140, 80] width 158 height 20
click at [177, 73] on input "Quick Search" at bounding box center [140, 80] width 158 height 20
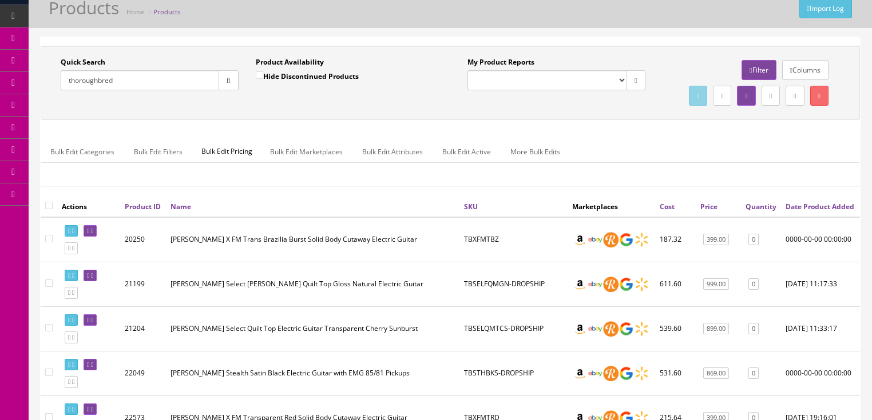
click at [594, 120] on div "Quick Search thoroughbred Date From Product Availability Hide Discontinued Prod…" at bounding box center [450, 83] width 819 height 74
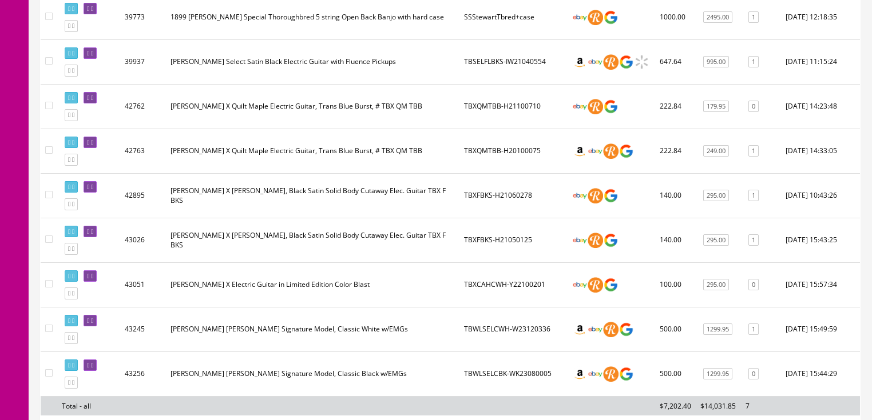
scroll to position [714, 0]
click at [477, 169] on td "TBXQMTBB-H20100075" at bounding box center [513, 151] width 108 height 45
copy td "TBXQMTBB"
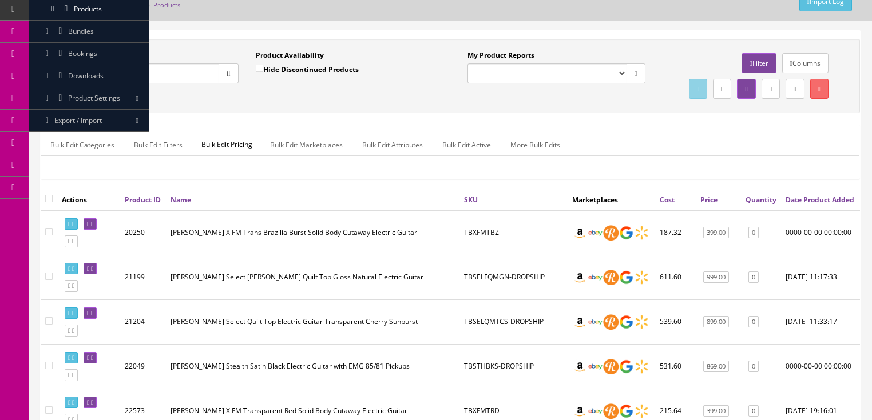
scroll to position [0, 0]
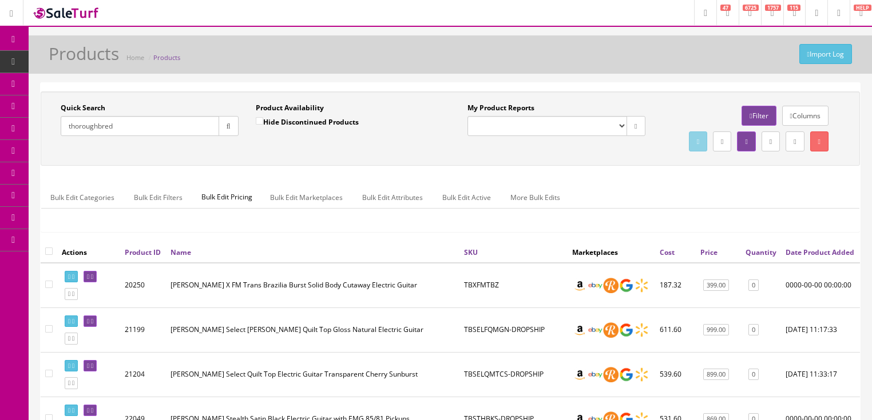
click at [94, 134] on input "thoroughbred" at bounding box center [140, 126] width 158 height 20
paste input "TBXQMTBB"
type input "TBXQMTBB"
drag, startPoint x: 220, startPoint y: 128, endPoint x: 242, endPoint y: 140, distance: 25.8
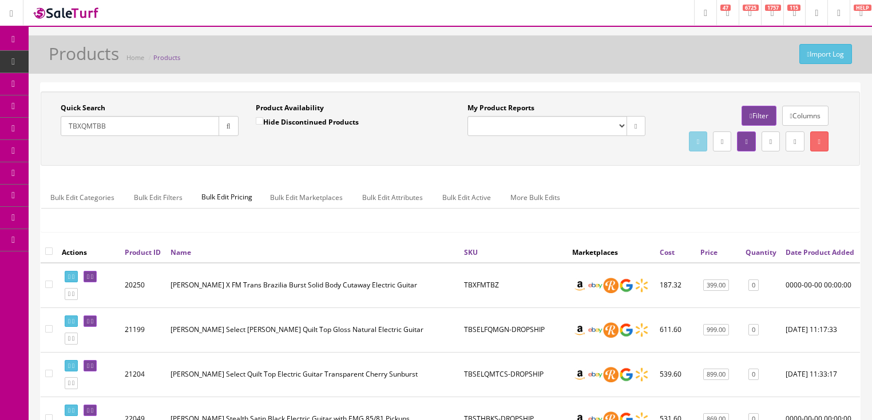
click at [225, 131] on button "button" at bounding box center [228, 126] width 20 height 20
click at [339, 166] on div "Quick Search TBXQMTBB Date From Product Availability Hide Discontinued Products…" at bounding box center [450, 129] width 819 height 74
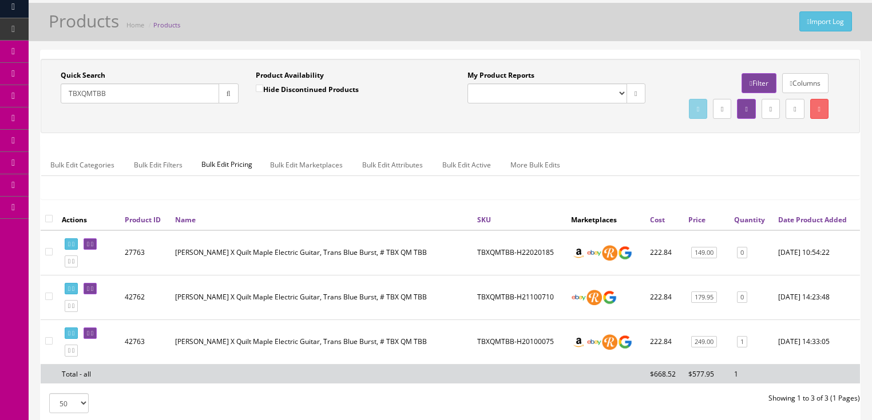
scroll to position [146, 0]
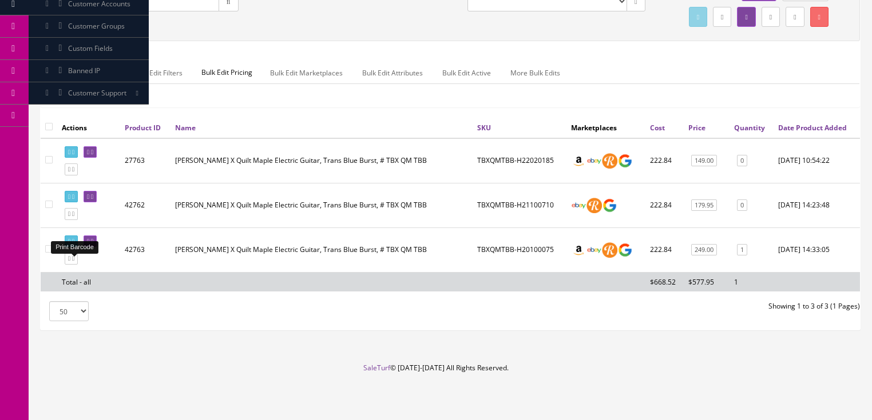
click at [68, 241] on icon at bounding box center [69, 241] width 2 height 6
click at [47, 251] on input"] "checkbox" at bounding box center [48, 248] width 7 height 7
checkbox input"] "true"
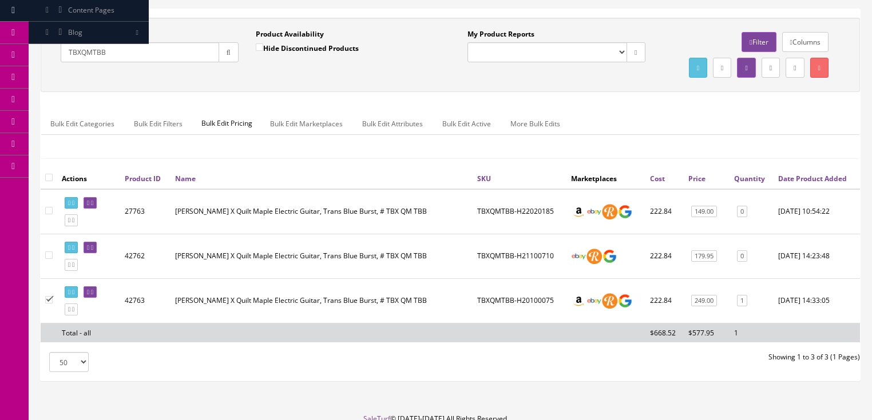
scroll to position [55, 0]
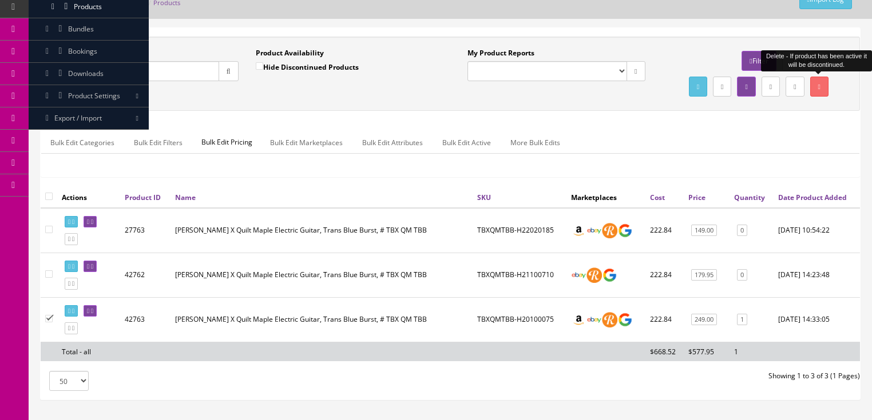
click at [821, 86] on link at bounding box center [819, 87] width 18 height 20
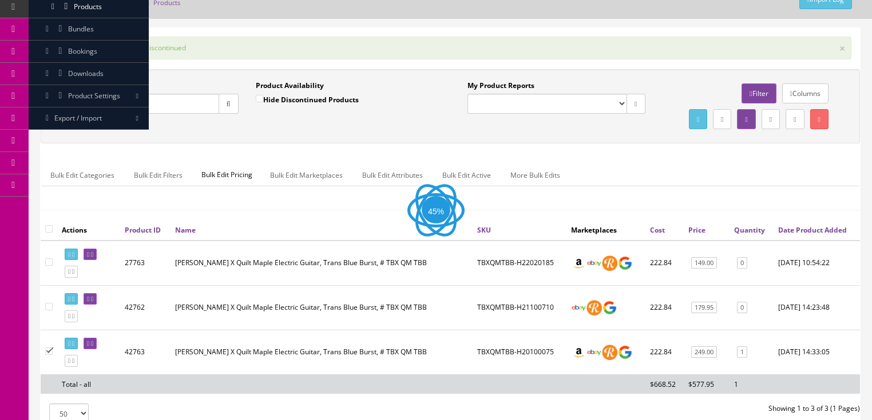
click at [177, 95] on input "TBXQMTBB" at bounding box center [140, 104] width 158 height 20
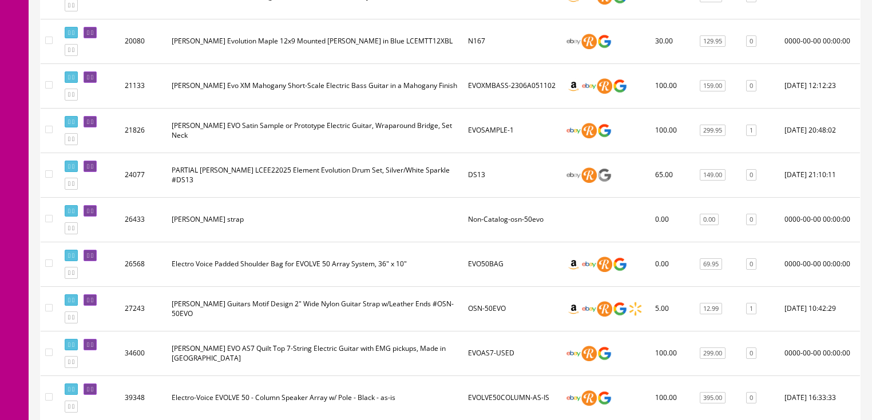
scroll to position [558, 0]
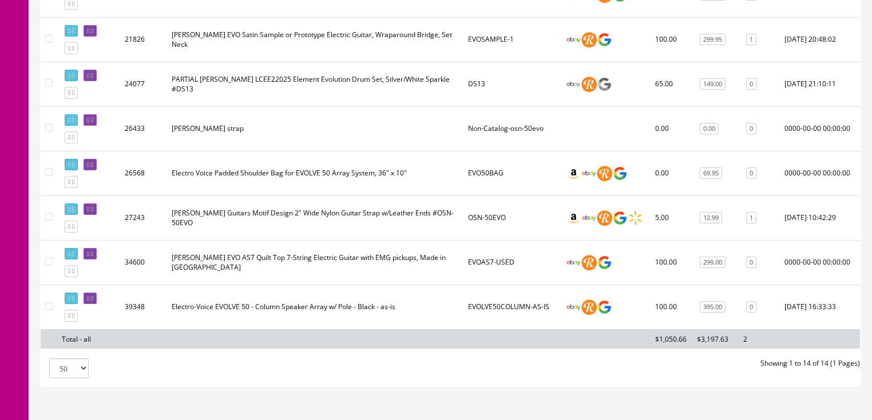
type input "EVO"
click at [531, 174] on td "EVO50BAG" at bounding box center [512, 173] width 98 height 45
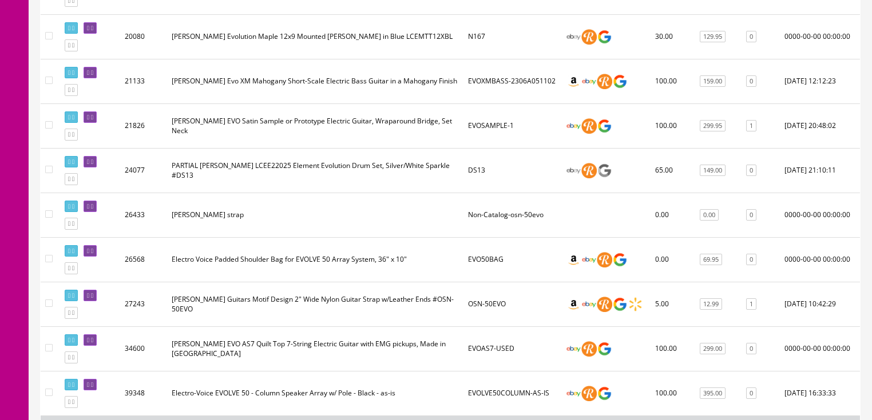
scroll to position [467, 0]
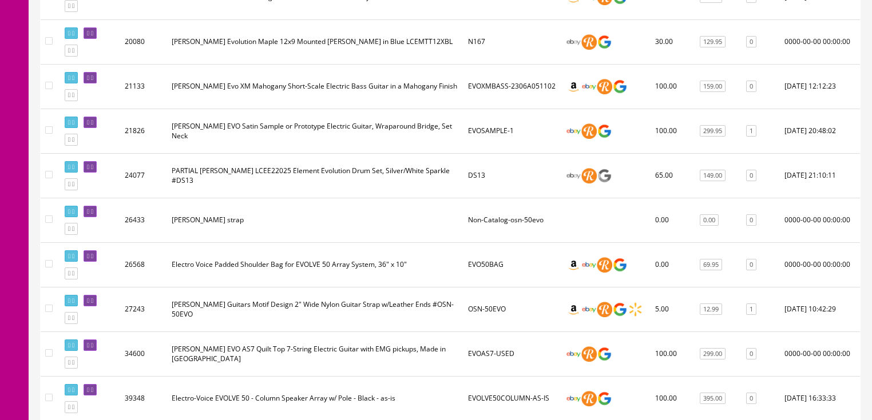
click at [320, 152] on td "[PERSON_NAME] EVO Satin Sample or Prototype Electric Guitar, Wraparound Bridge,…" at bounding box center [315, 131] width 296 height 45
click at [320, 153] on td "[PERSON_NAME] EVO Satin Sample or Prototype Electric Guitar, Wraparound Bridge,…" at bounding box center [315, 131] width 296 height 45
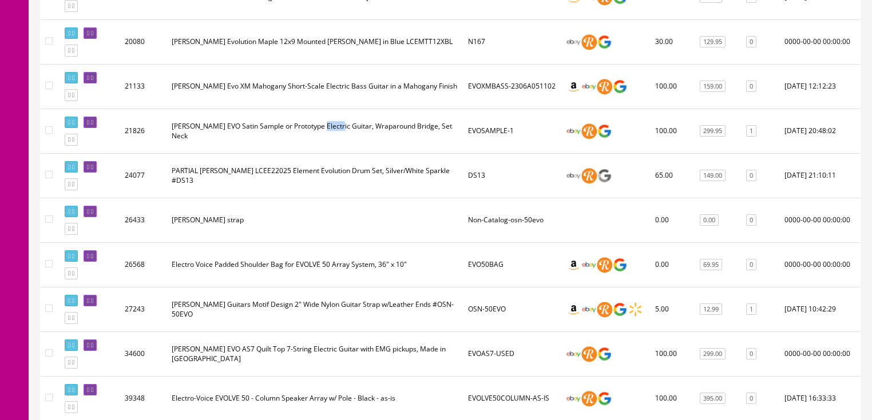
click at [320, 153] on td "[PERSON_NAME] EVO Satin Sample or Prototype Electric Guitar, Wraparound Bridge,…" at bounding box center [315, 131] width 296 height 45
click at [320, 152] on td "[PERSON_NAME] EVO Satin Sample or Prototype Electric Guitar, Wraparound Bridge,…" at bounding box center [315, 131] width 296 height 45
click at [319, 151] on td "[PERSON_NAME] EVO Satin Sample or Prototype Electric Guitar, Wraparound Bridge,…" at bounding box center [315, 131] width 296 height 45
click at [94, 129] on link at bounding box center [89, 123] width 13 height 12
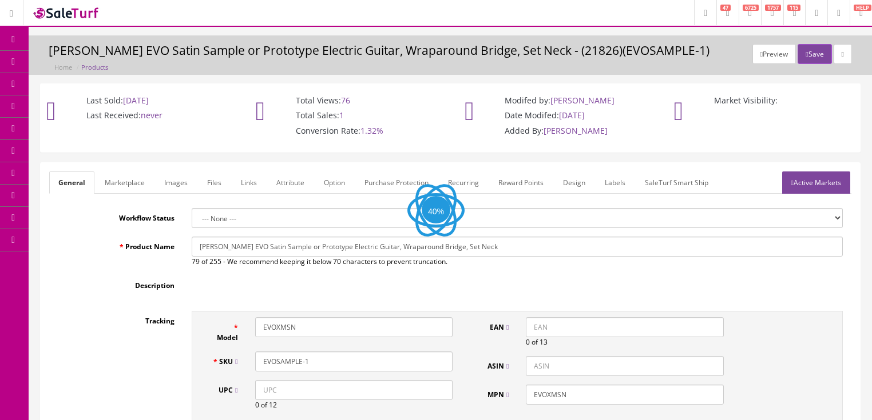
click at [177, 186] on link "Images" at bounding box center [176, 183] width 42 height 22
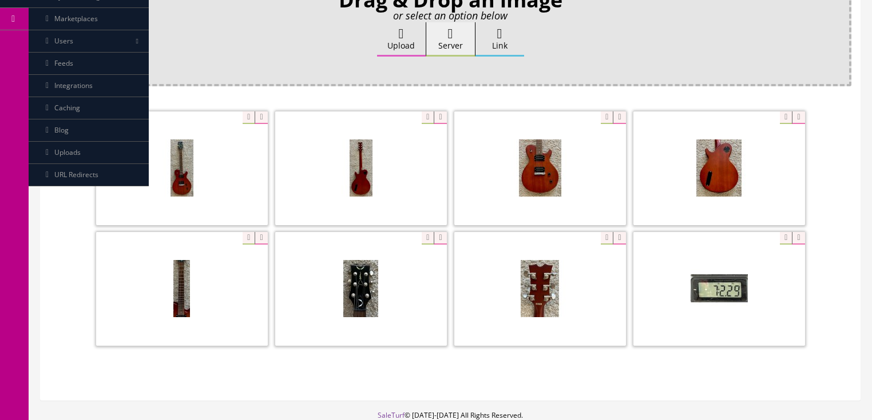
scroll to position [229, 0]
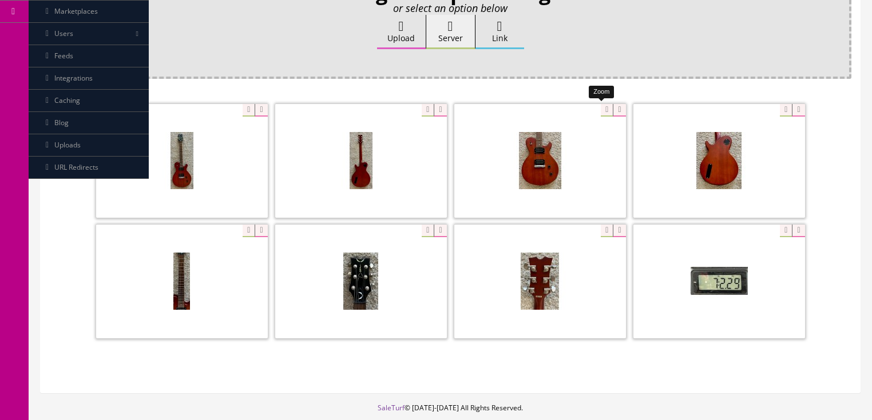
click at [600, 105] on span at bounding box center [612, 110] width 25 height 13
click at [626, 100] on div "Zoom" at bounding box center [613, 106] width 25 height 12
click at [426, 229] on div at bounding box center [361, 281] width 172 height 114
click at [600, 229] on span at bounding box center [612, 231] width 25 height 13
click at [235, 228] on div at bounding box center [182, 281] width 172 height 114
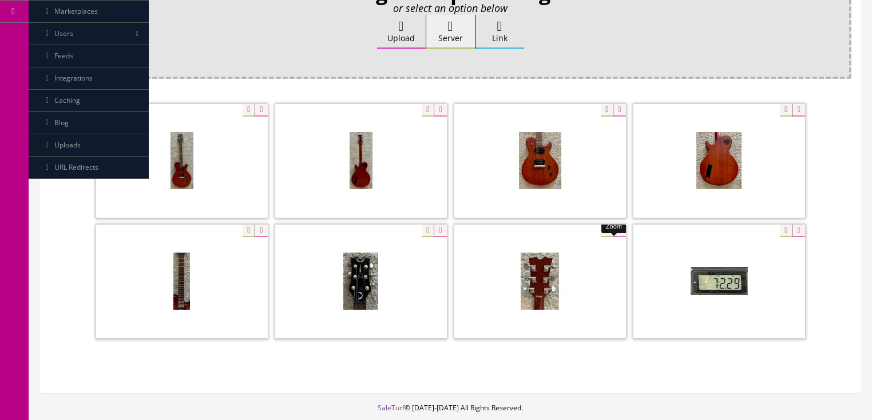
click at [302, 189] on div "Zoom Zoom" at bounding box center [450, 222] width 802 height 241
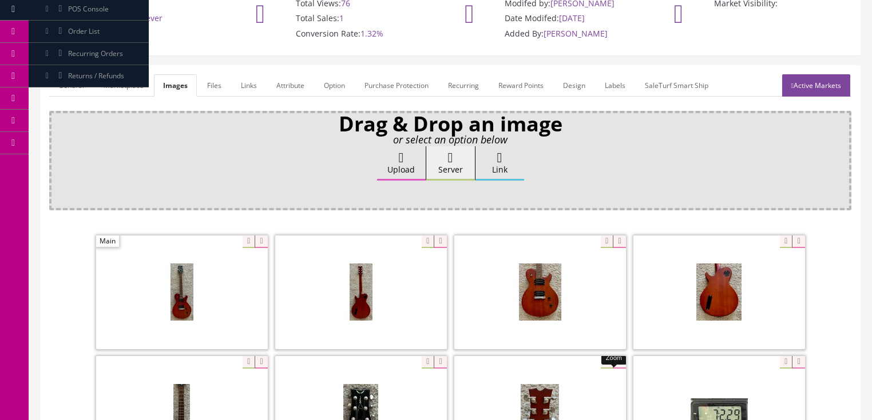
scroll to position [92, 0]
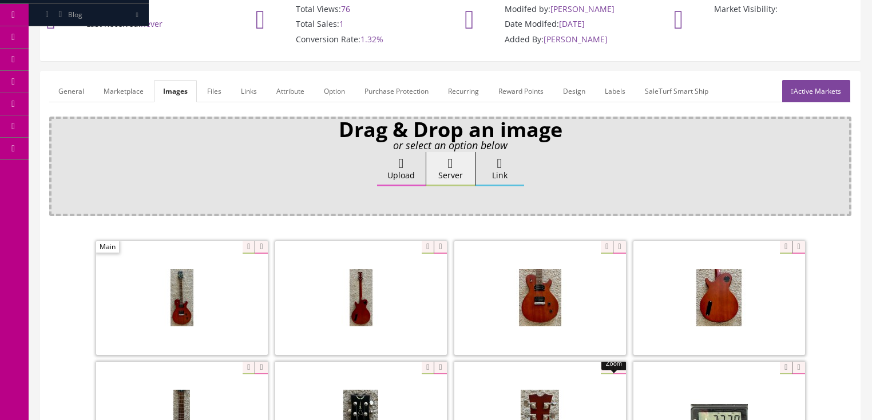
click at [681, 201] on div "Ok" at bounding box center [450, 199] width 786 height 17
click at [600, 247] on span at bounding box center [612, 247] width 25 height 13
click at [643, 209] on div "Drag & Drop an image or select an option below Upload Server Link Ok WM Left To…" at bounding box center [450, 167] width 802 height 100
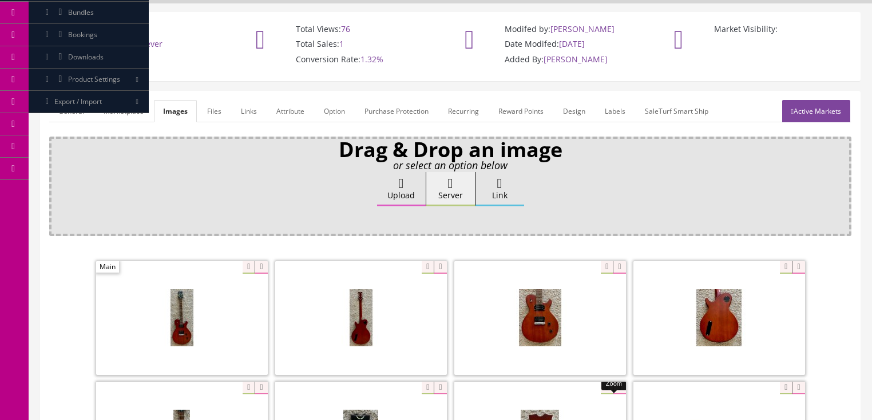
scroll to position [0, 0]
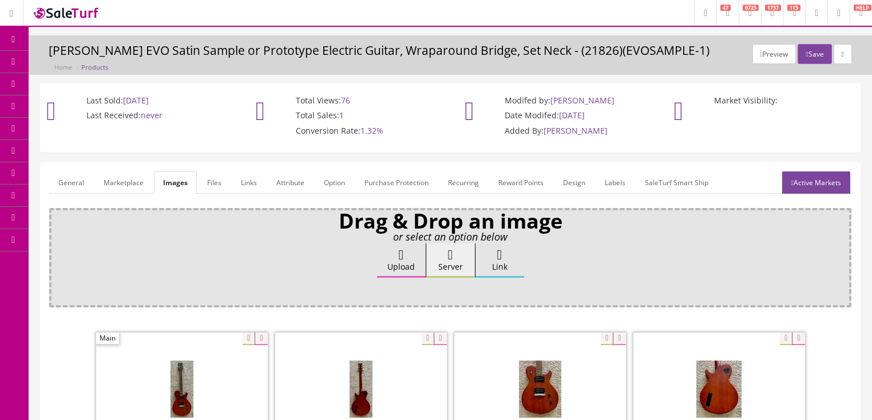
drag, startPoint x: 53, startPoint y: 63, endPoint x: 57, endPoint y: 45, distance: 19.2
click at [54, 63] on link "Products" at bounding box center [89, 62] width 120 height 22
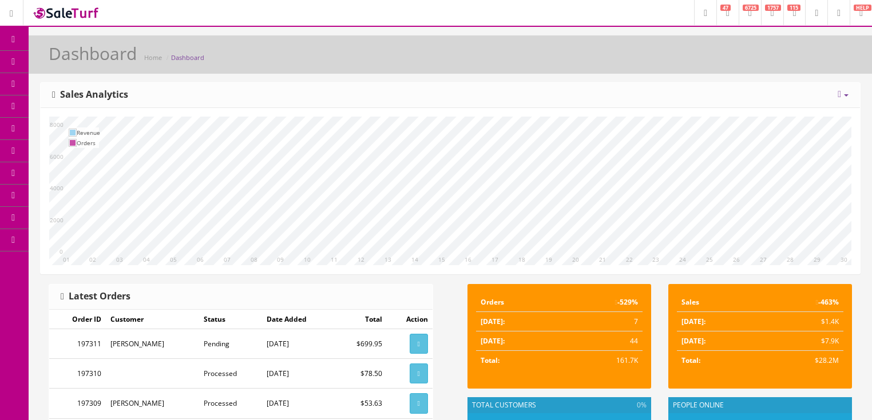
click at [87, 66] on link "Products" at bounding box center [89, 62] width 120 height 22
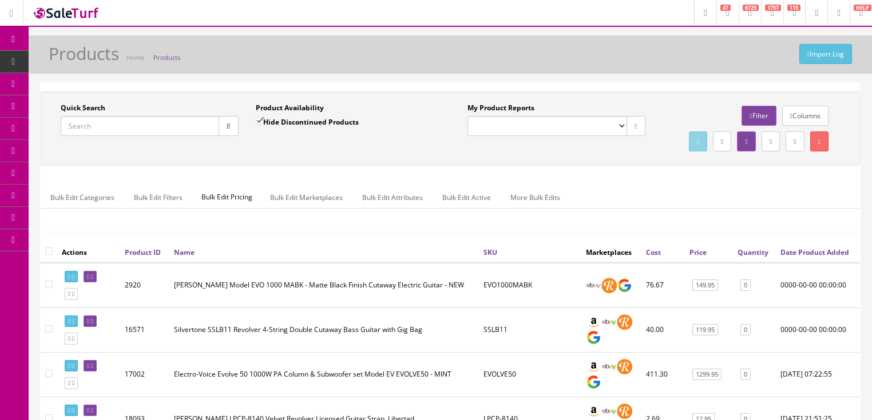
click at [657, 50] on div "Import Log Products Home Products" at bounding box center [450, 57] width 826 height 27
click at [514, 166] on div "Quick Search Date From Product Availability Hide Discontinued Products Date To …" at bounding box center [450, 129] width 819 height 74
click at [738, 16] on link "6725" at bounding box center [749, 12] width 22 height 25
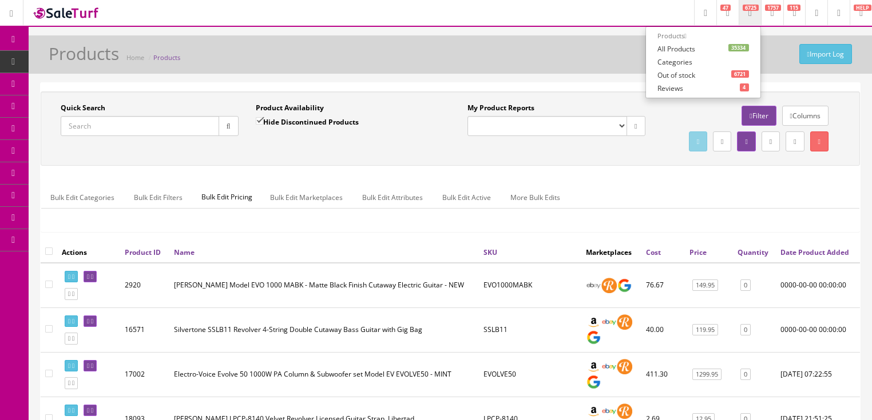
click at [551, 57] on div "Import Log Products Home Products" at bounding box center [450, 57] width 826 height 27
